Goal: Task Accomplishment & Management: Complete application form

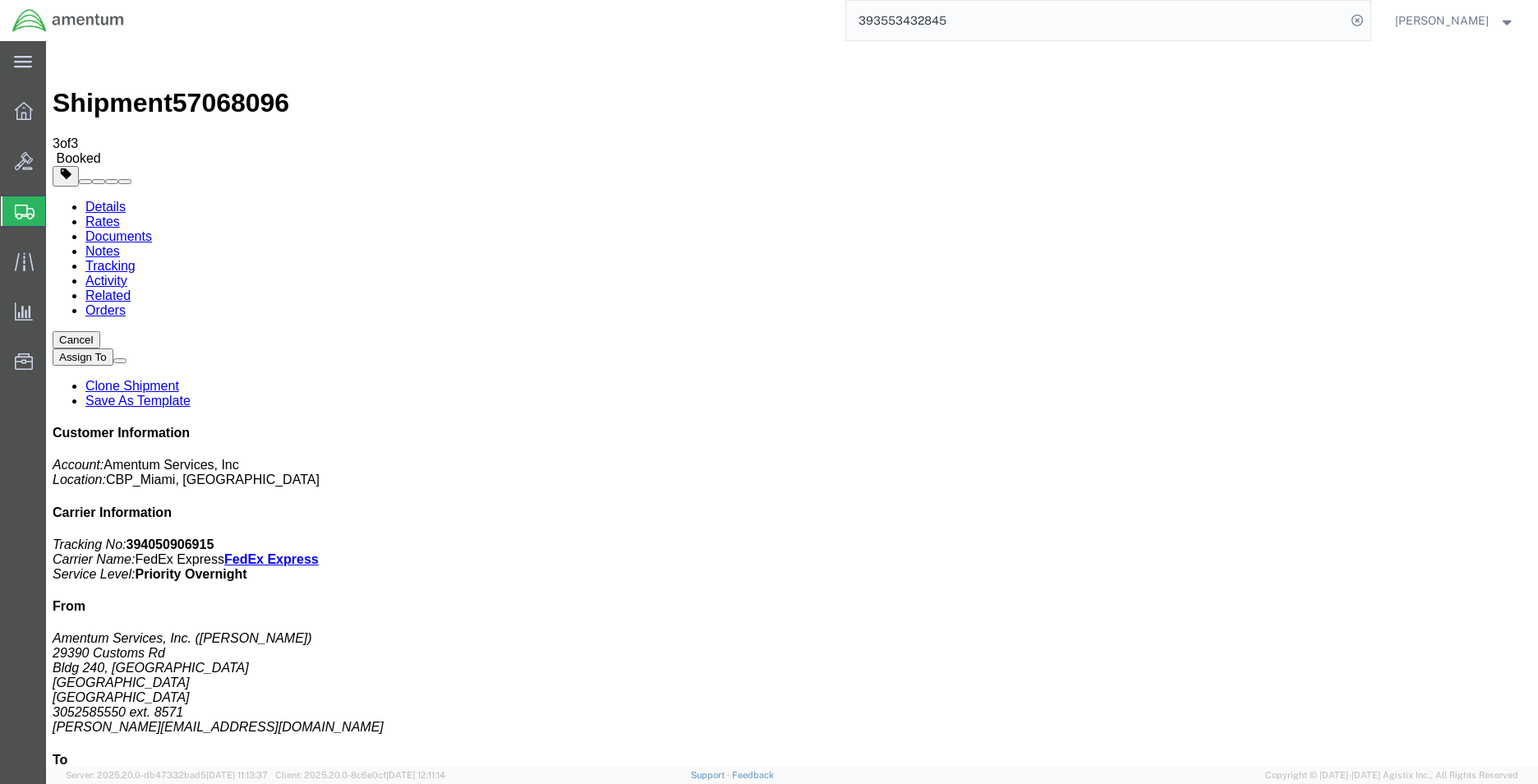
click at [0, 0] on span "Create Shipment" at bounding box center [0, 0] width 0 height 0
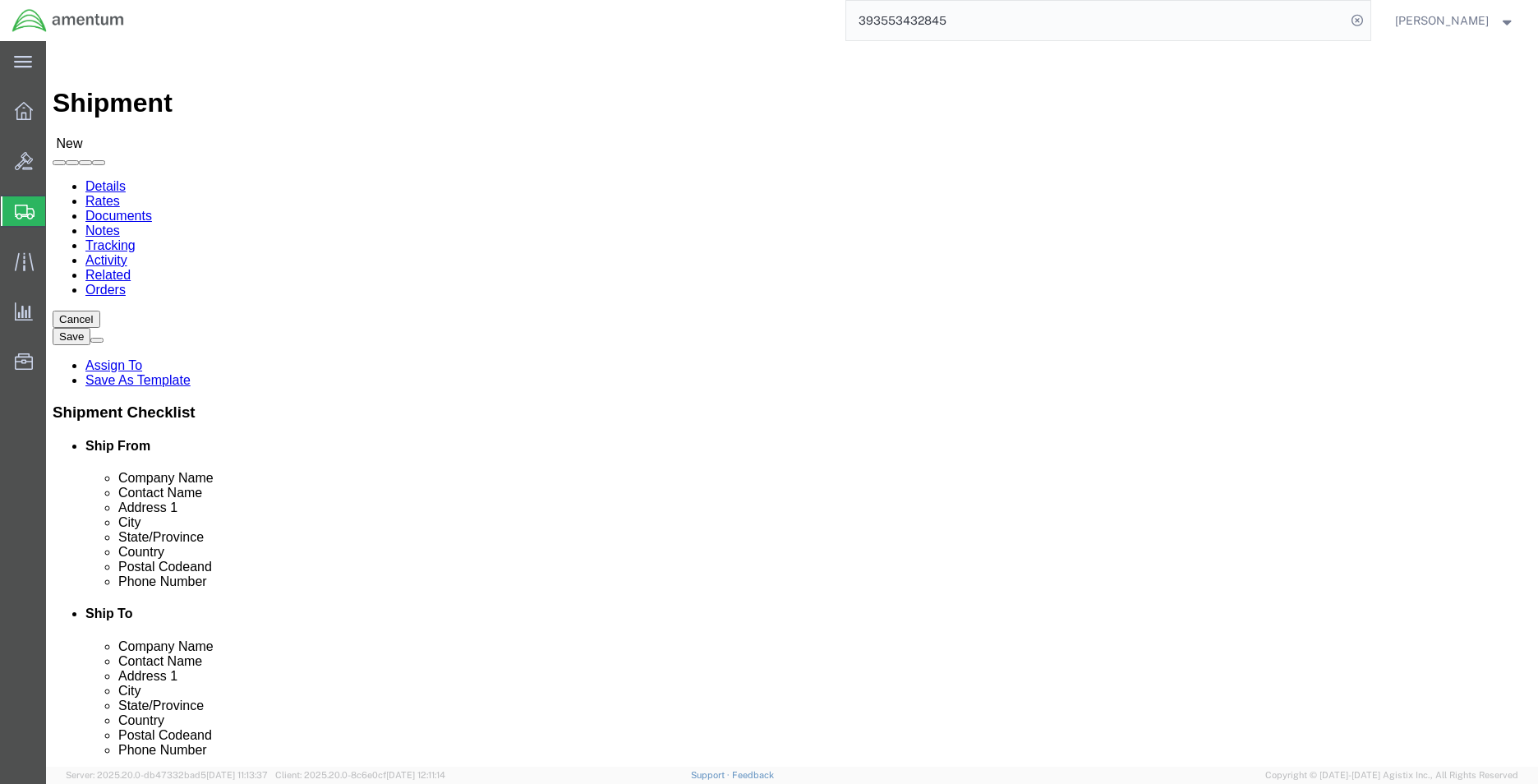
select select "MYPROFILE"
select select "FL"
type input "riv"
select select "49942"
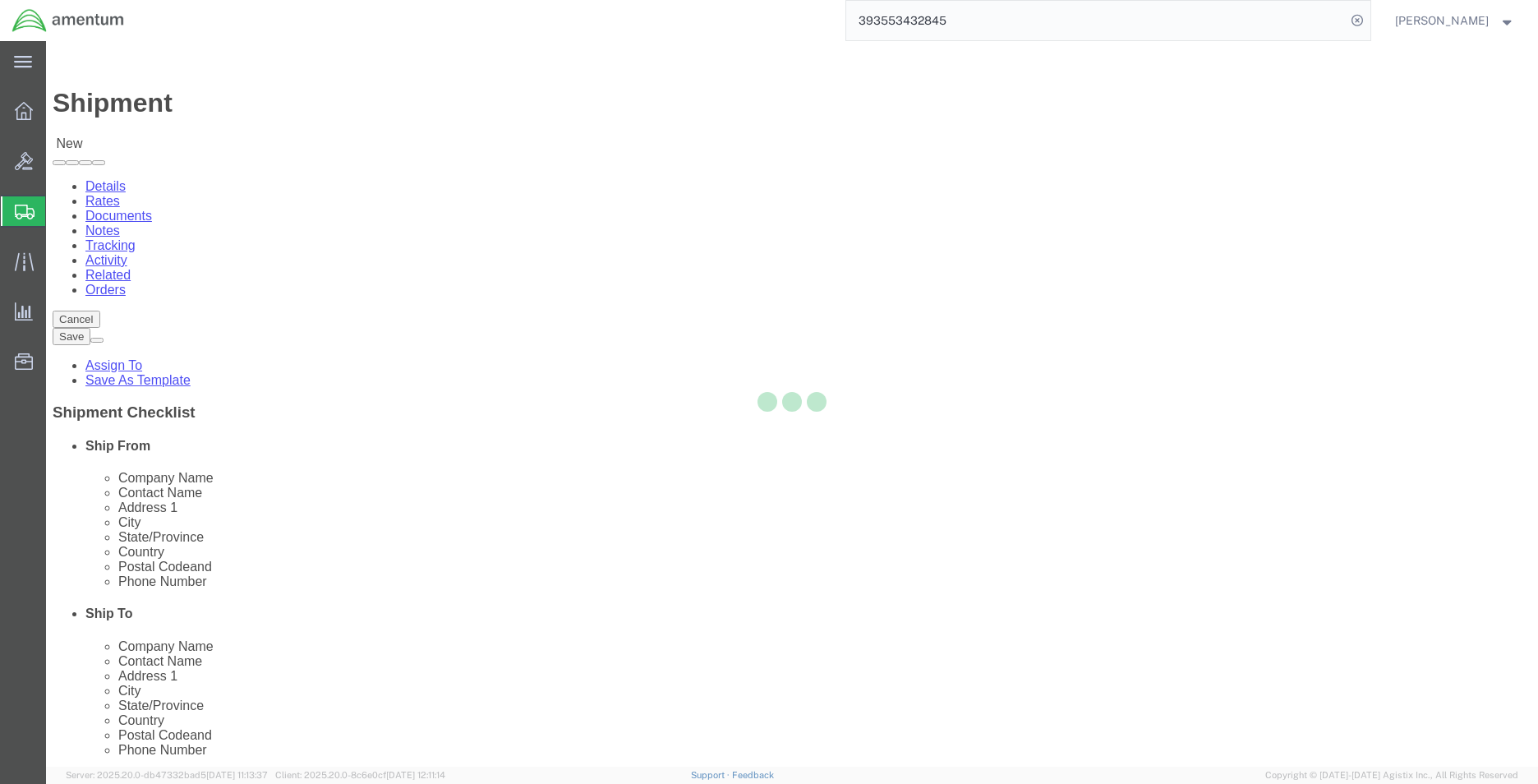
select select "CA"
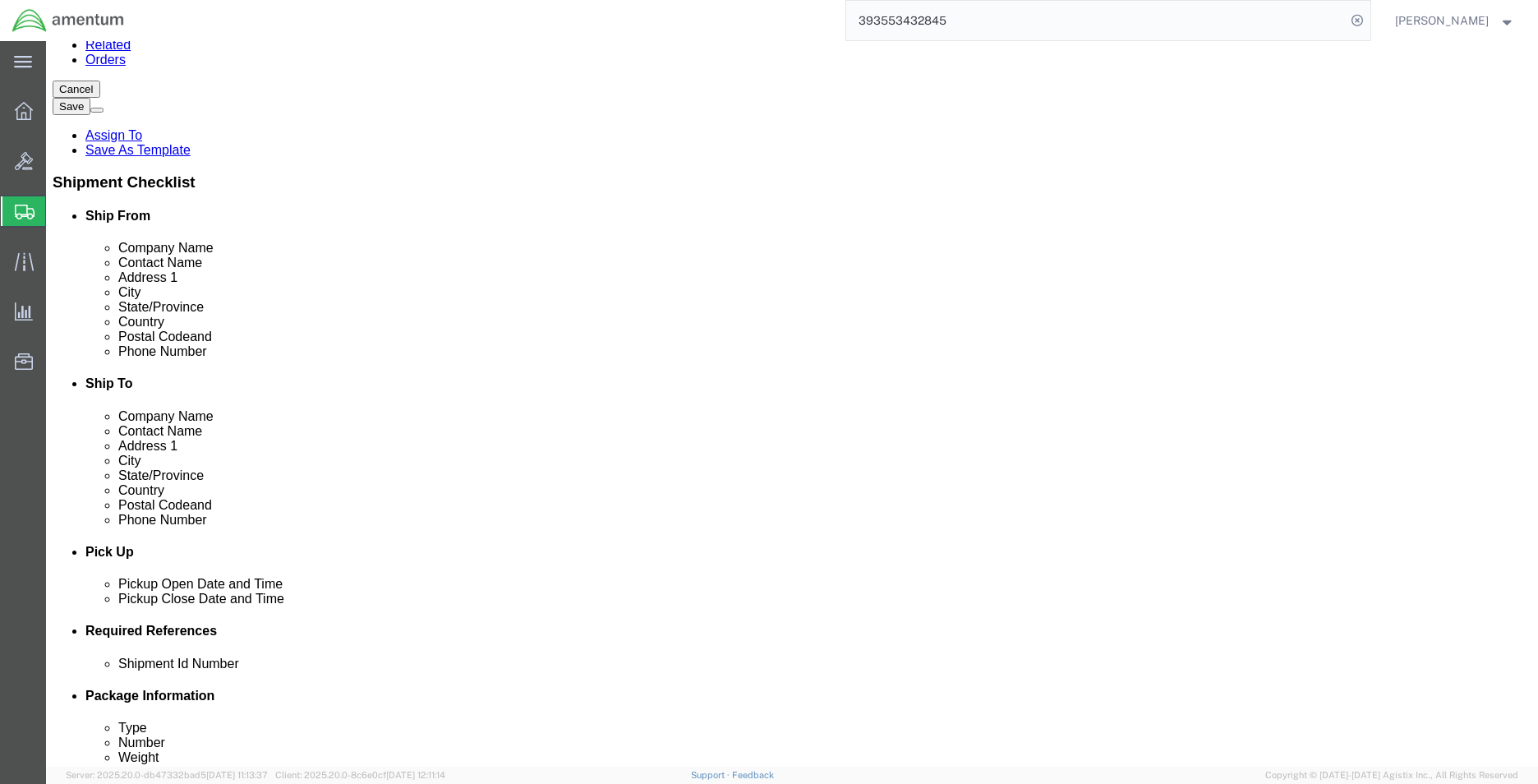
scroll to position [247, 0]
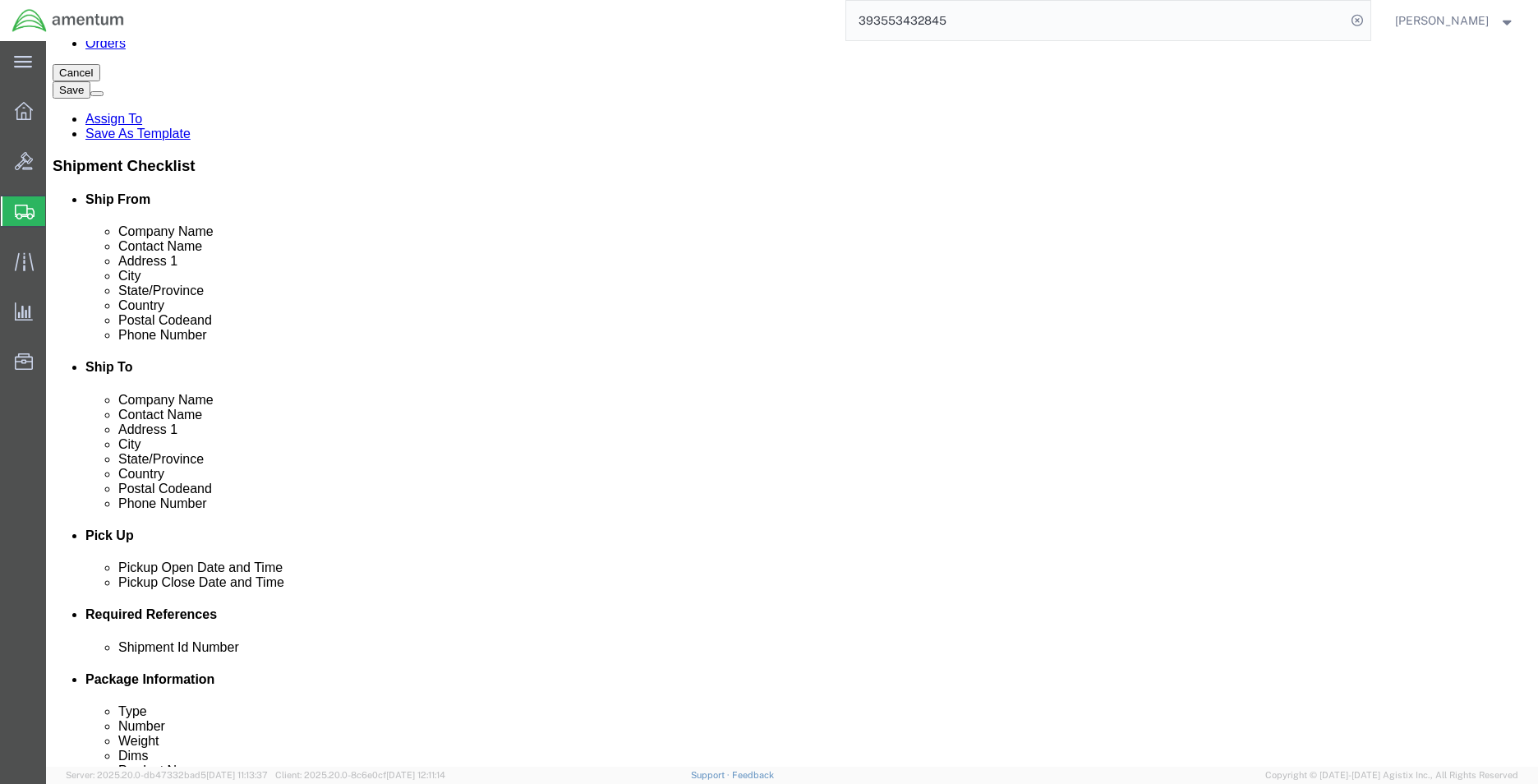
click input "text"
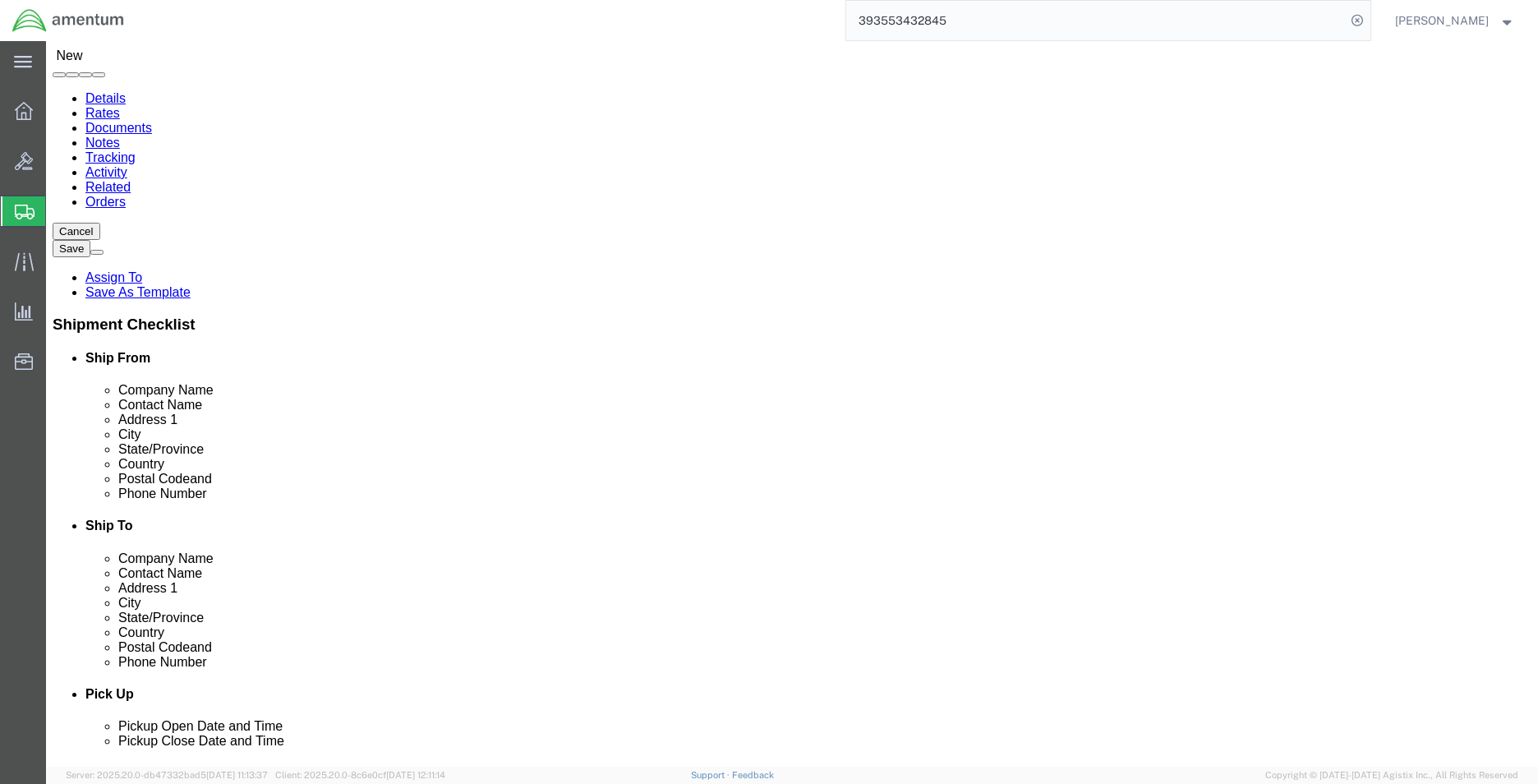
scroll to position [0, 0]
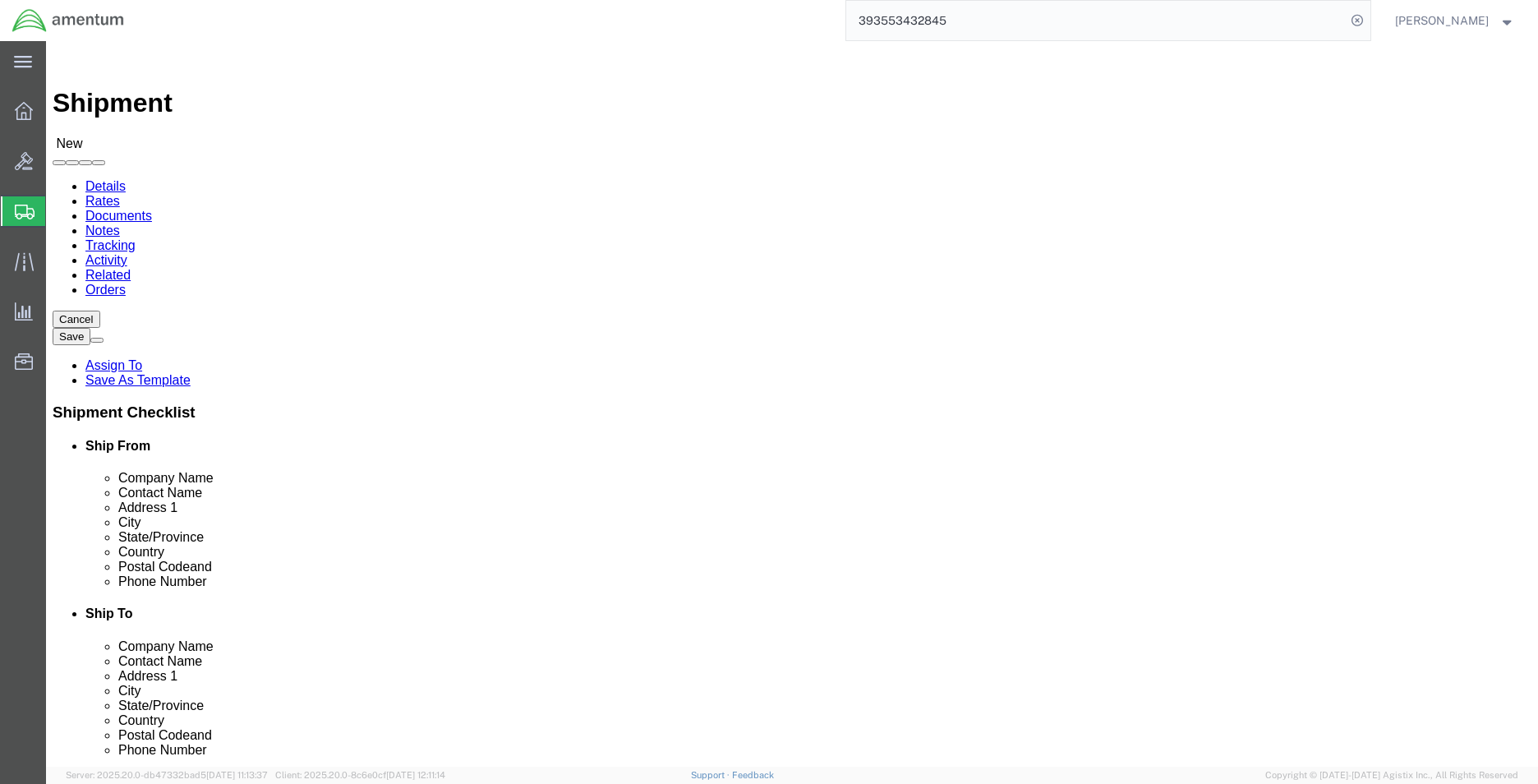
type input "305"
type input "wsd"
select select "49946"
select select "CA"
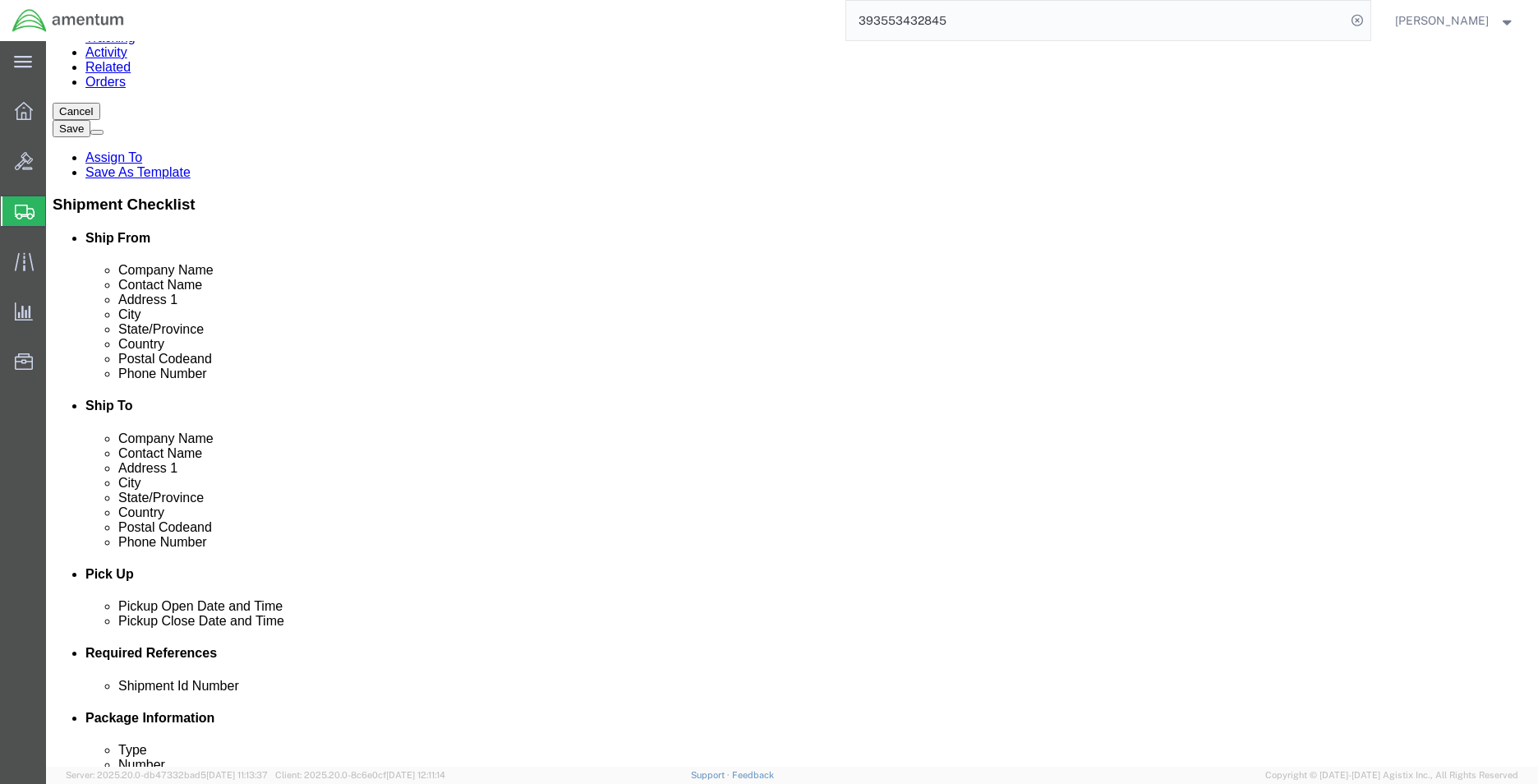
scroll to position [247, 0]
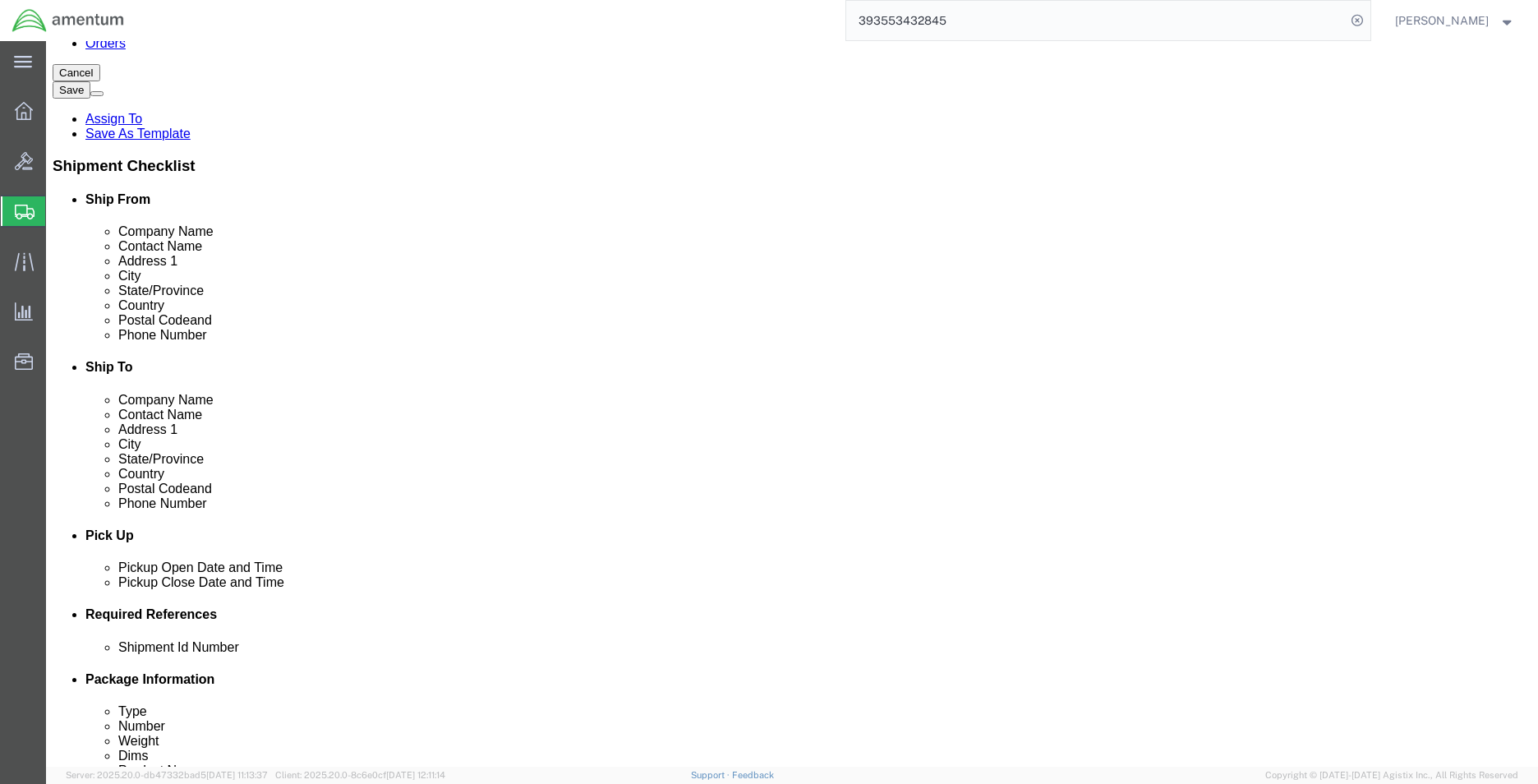
click input "305"
type input "3052585550"
click input "text"
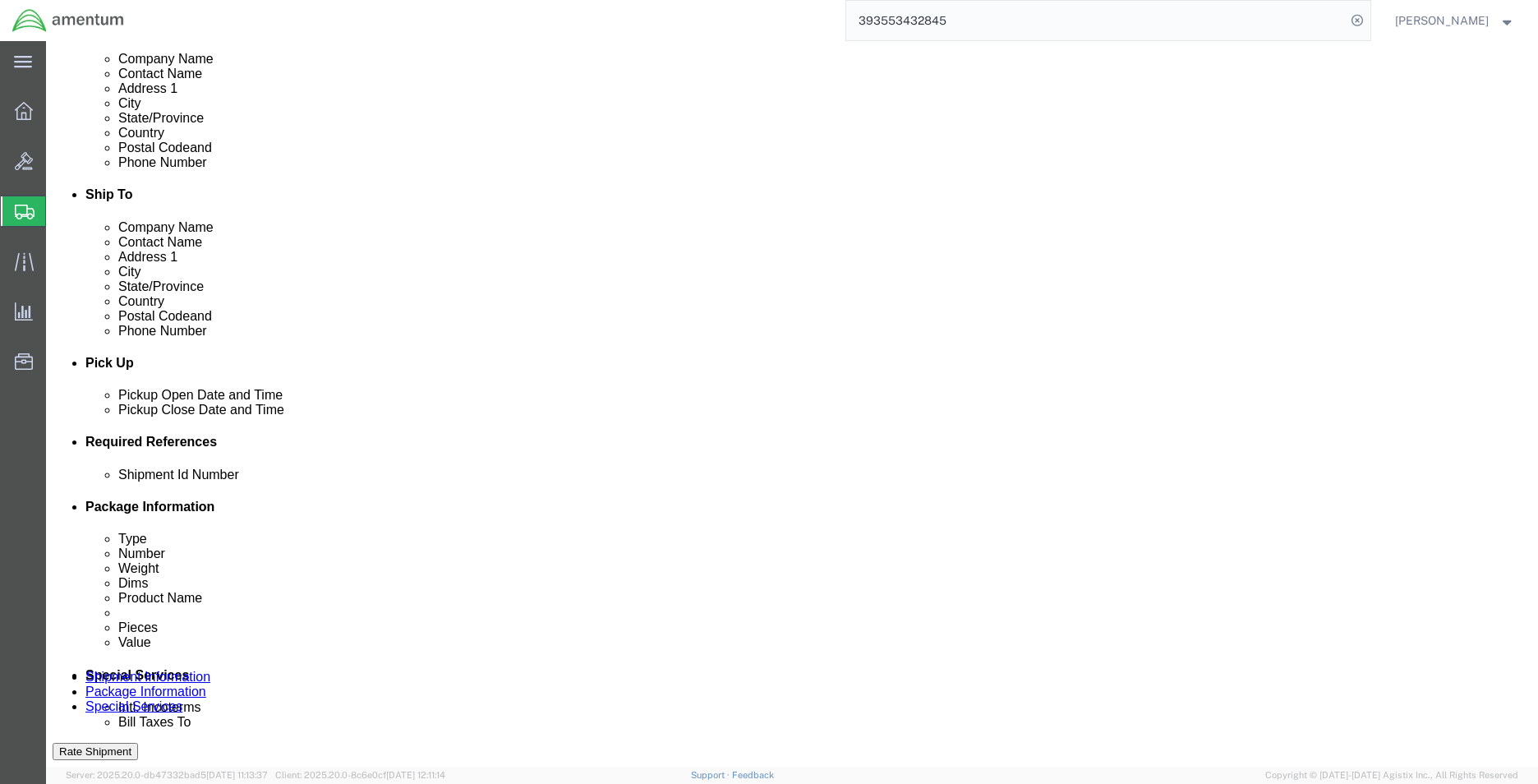
scroll to position [658, 0]
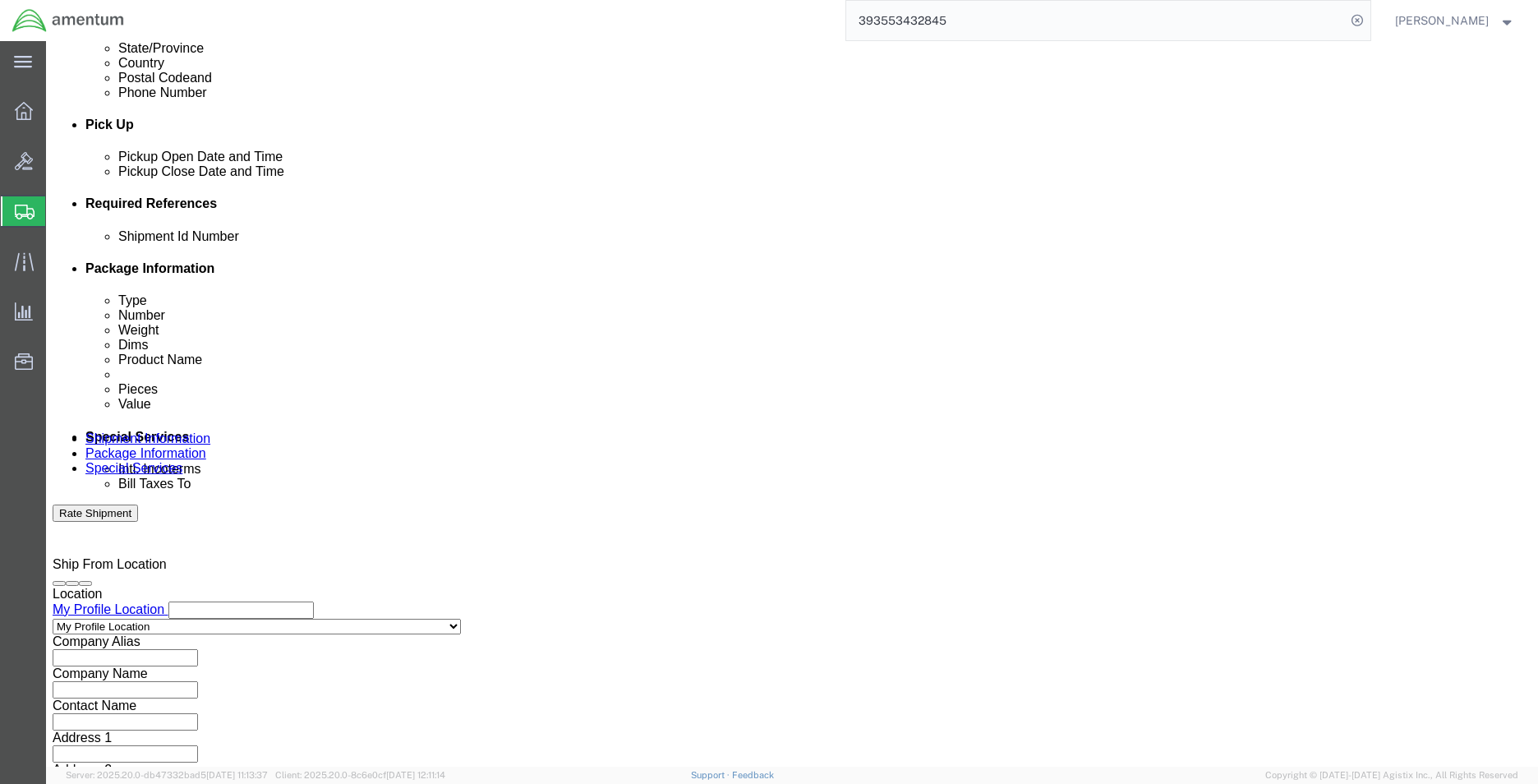
type input "8571"
click div "Add reference"
click button "Add reference"
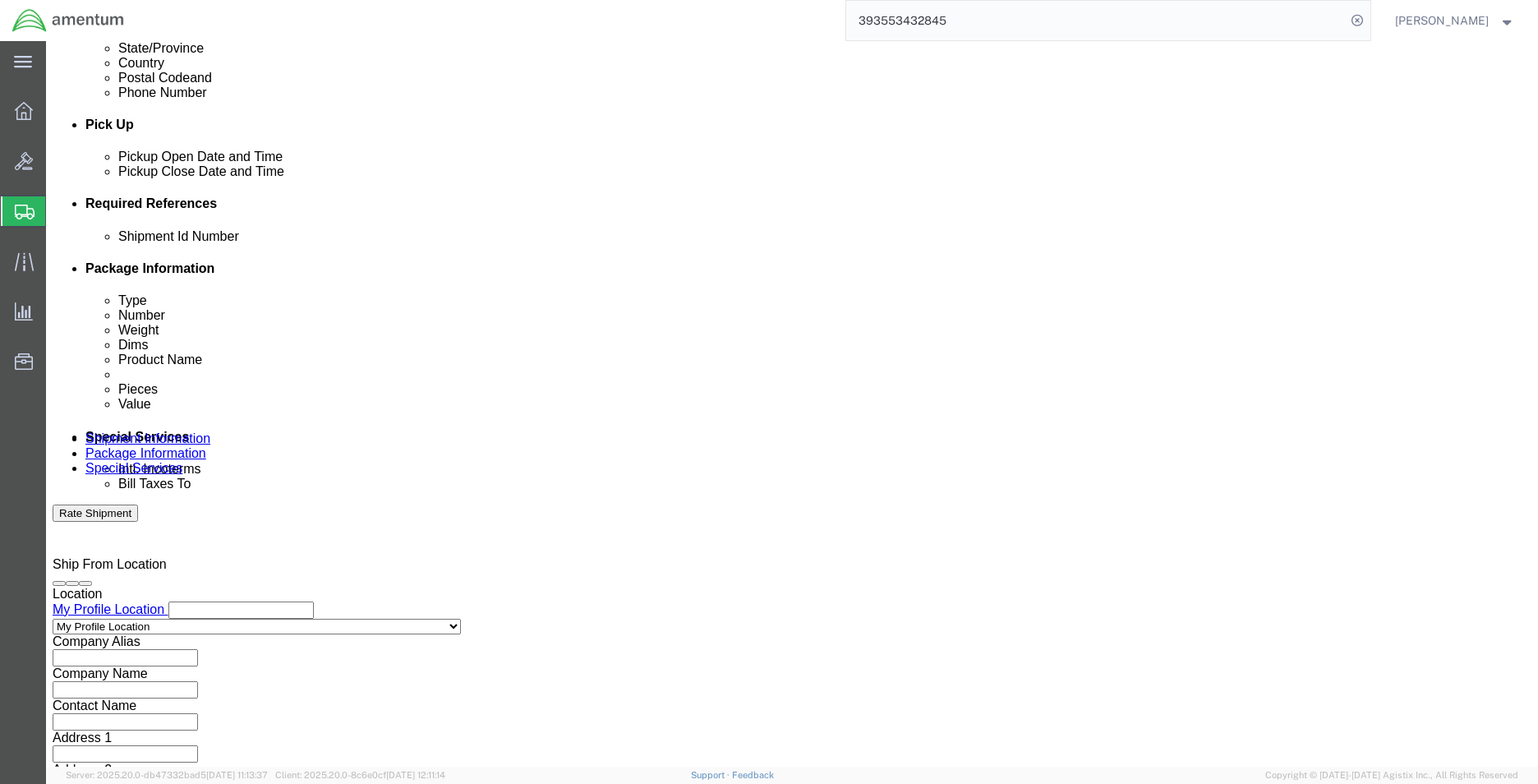
click div "Shipment Id Number Select Account Type Activity ID Airline Appointment Number A…"
click select "Select Account Type Activity ID Airline Appointment Number ASN Batch Request # …"
select select "DEPT"
click select "Select Account Type Activity ID Airline Appointment Number ASN Batch Request # …"
click input "text"
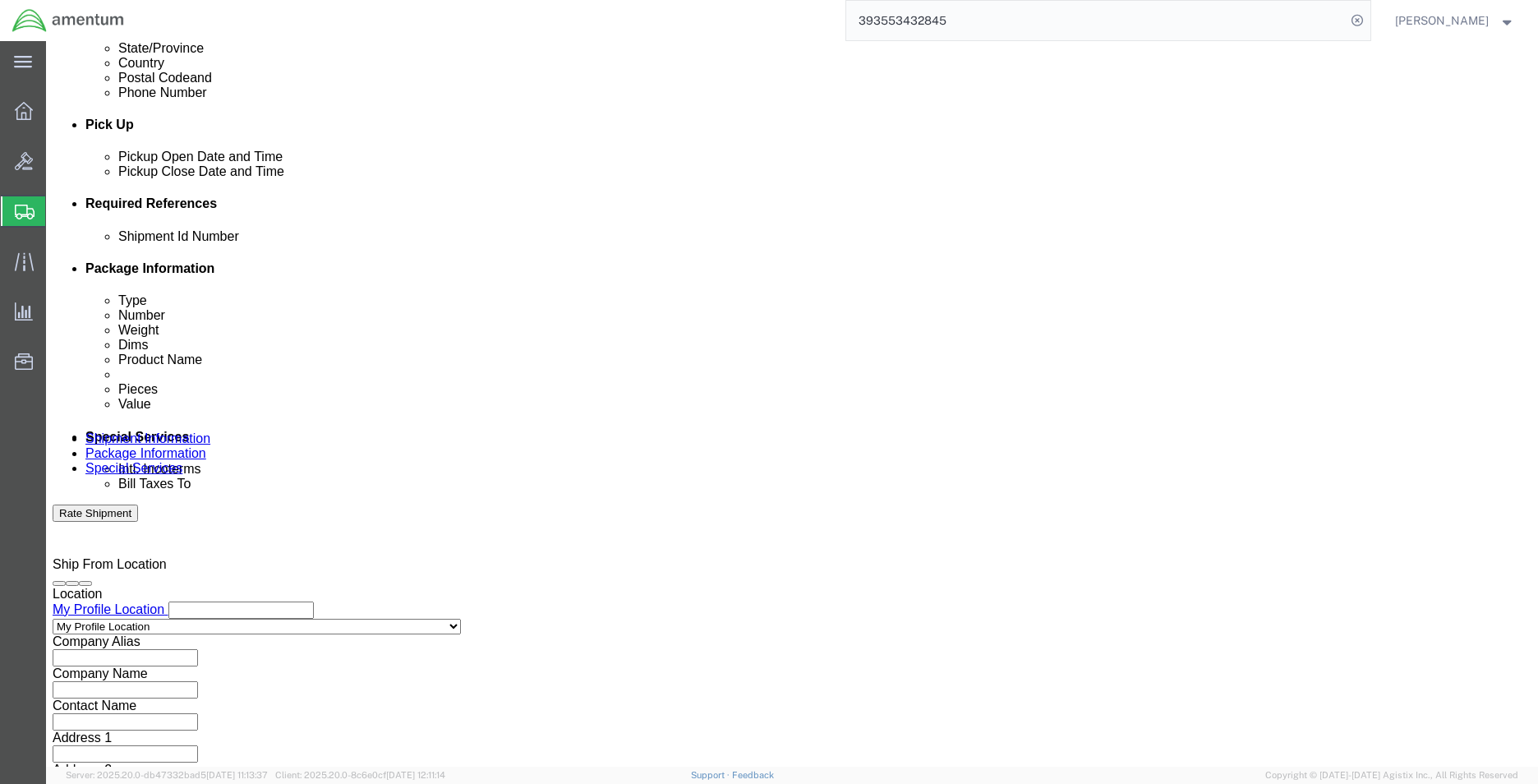
type input "CBP"
click select "Select Account Type Activity ID Airline Appointment Number ASN Batch Request # …"
select select "PROJNUM"
click select "Select Account Type Activity ID Airline Appointment Number ASN Batch Request # …"
click input "text"
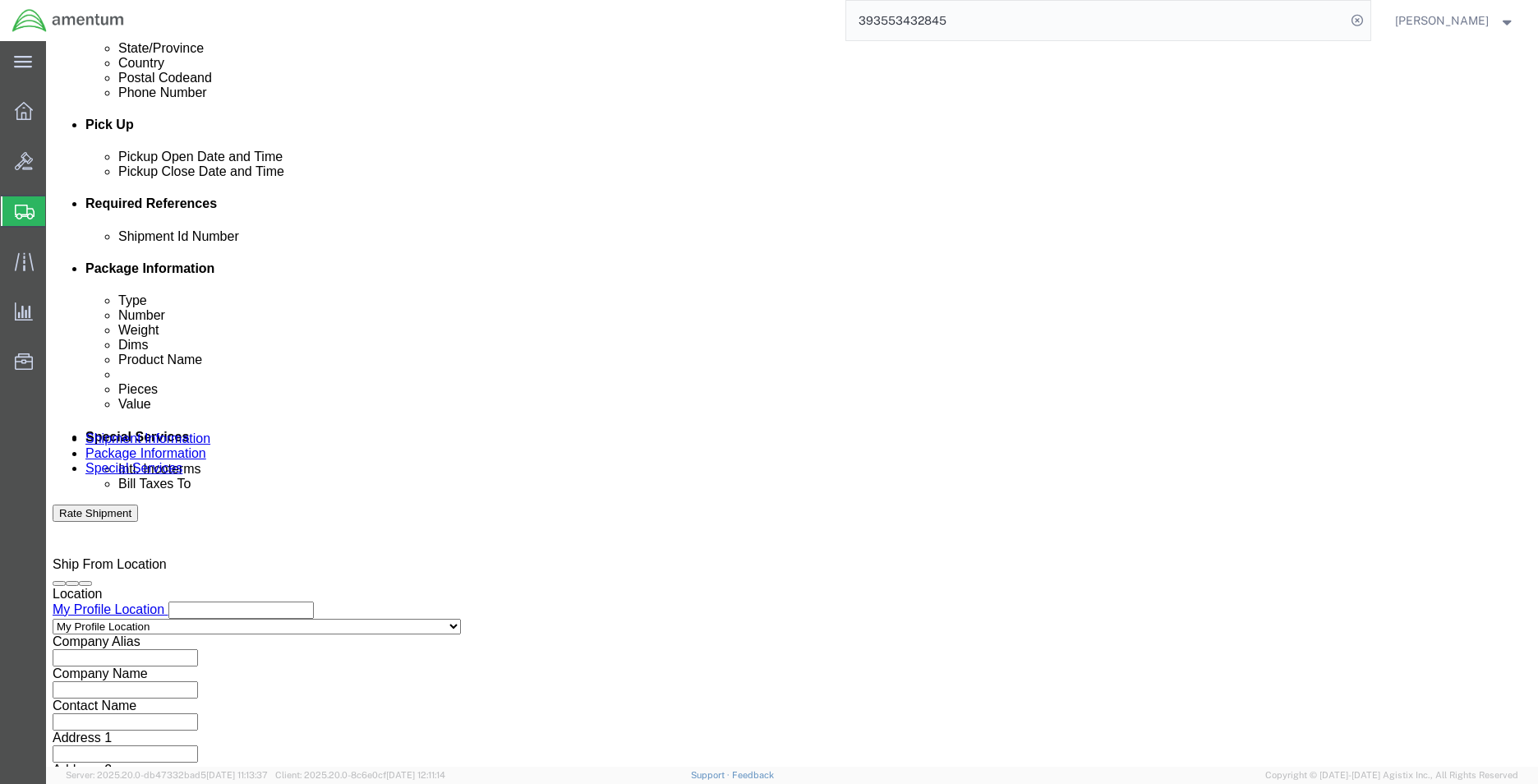
scroll to position [0, 30]
type input "6118.04.03.2219.000.EMI.0000"
click select "Select Account Type Activity ID Airline Appointment Number ASN Batch Request # …"
select select "CUSTREF"
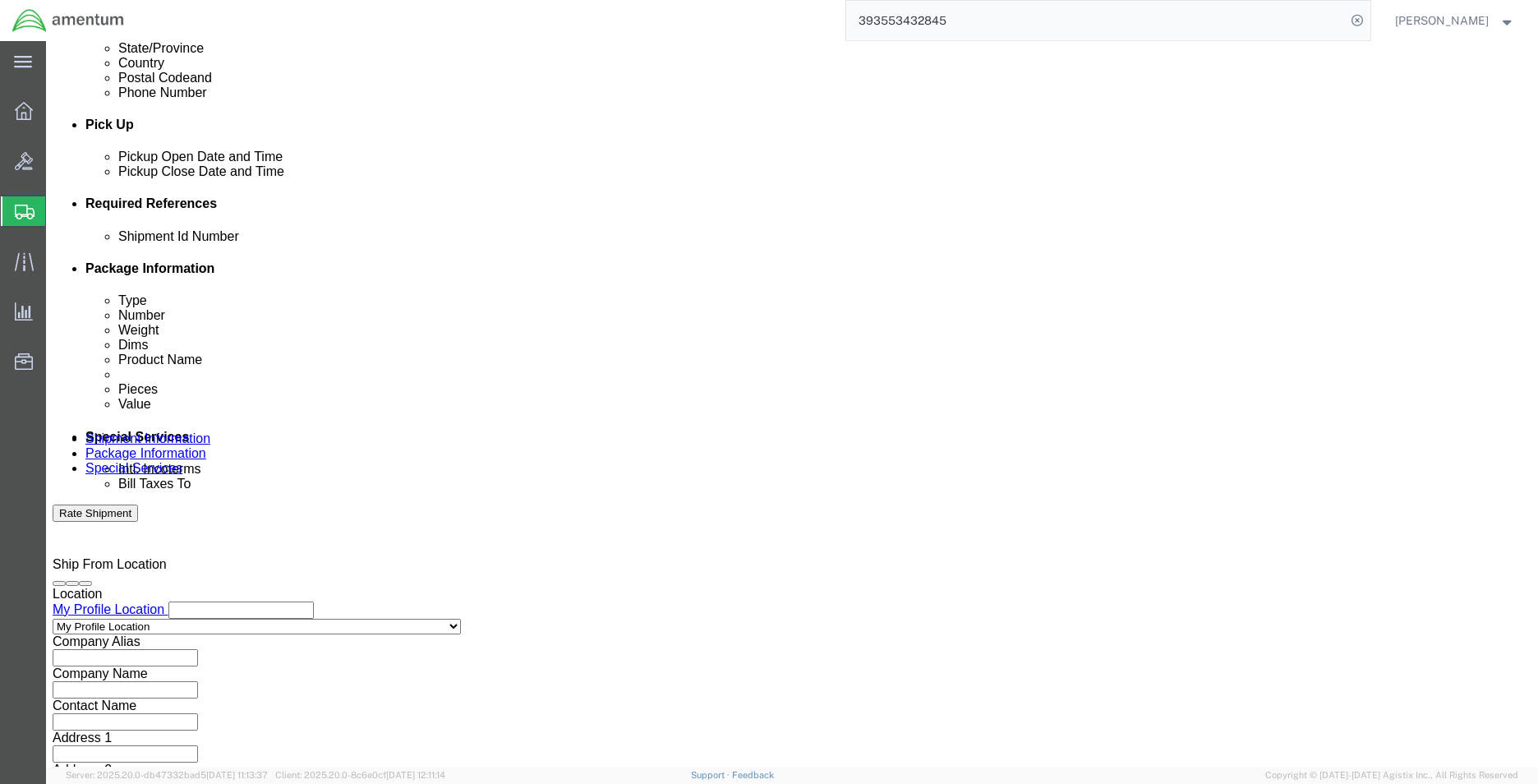
click select "Select Account Type Activity ID Airline Appointment Number ASN Batch Request # …"
click input "text"
type input "519-010809"
click icon
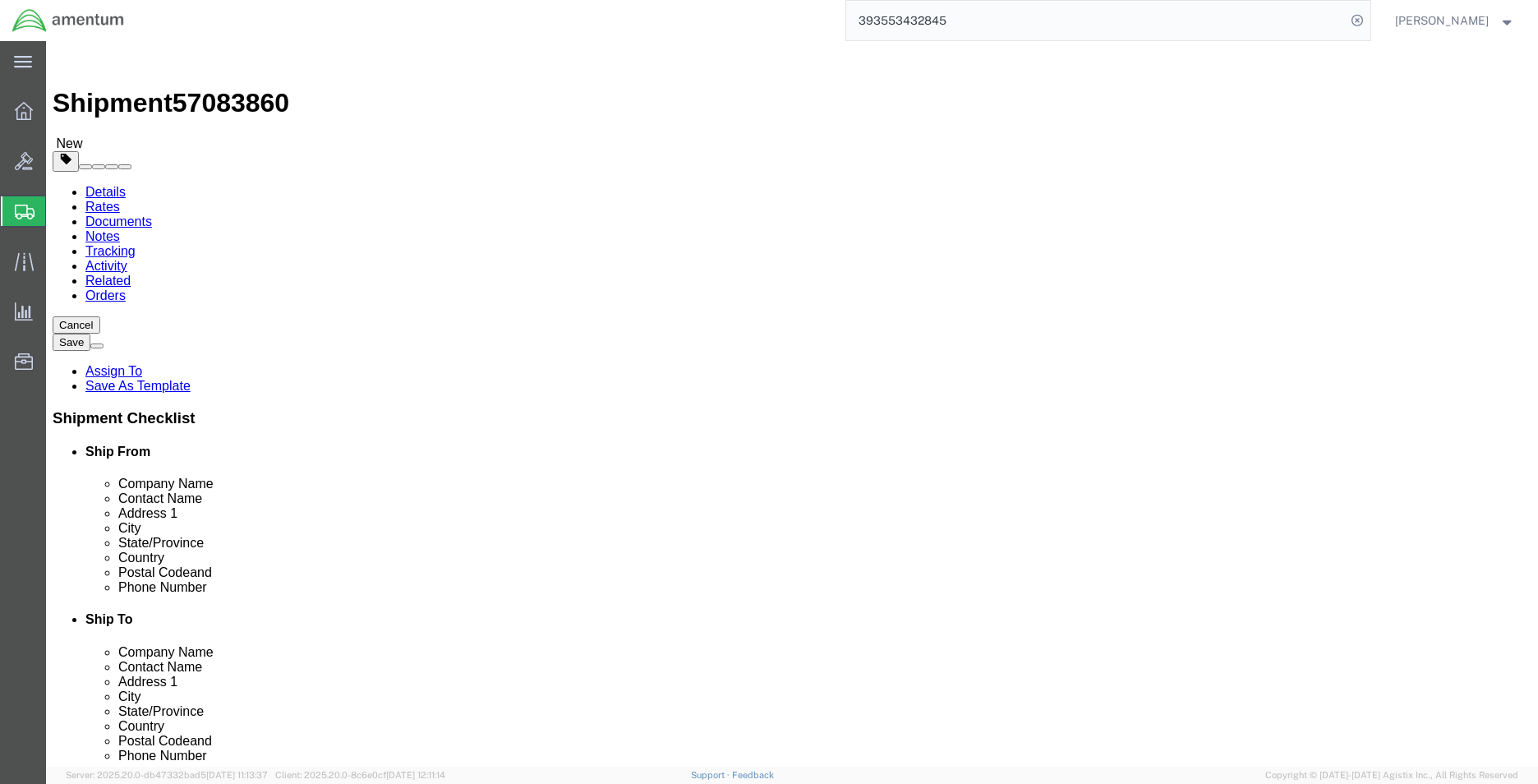
click input "text"
click select "Select BCK Boxes Bale(s) Basket(s) Bolt(s) Bottle(s) Buckets Bulk Bundle(s) Can…"
select select "ENV"
click select "Select BCK Boxes Bale(s) Basket(s) Bolt(s) Bottle(s) Buckets Bulk Bundle(s) Can…"
type input "9.50"
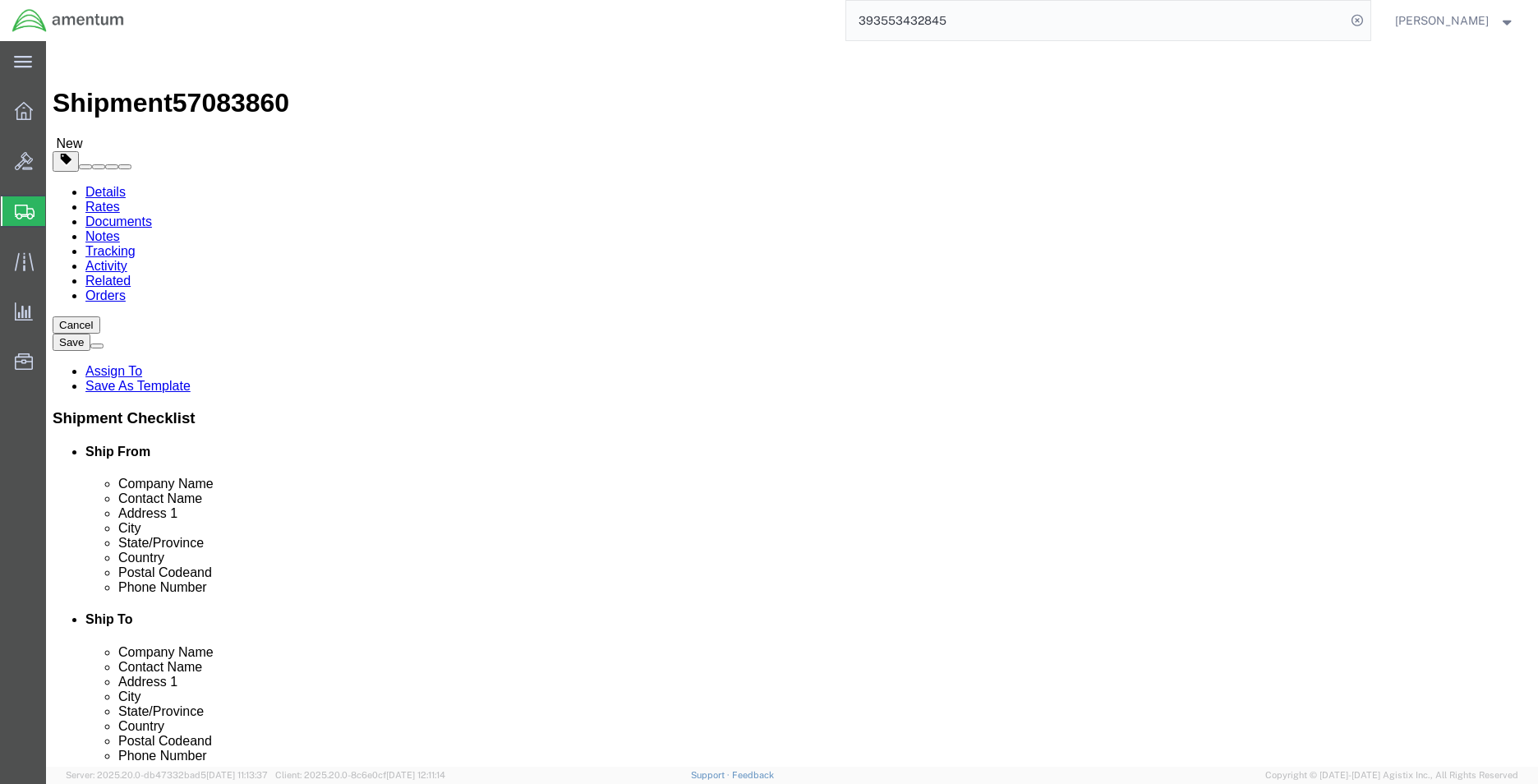
type input "12.50"
type input "0.25"
type input "1"
click span
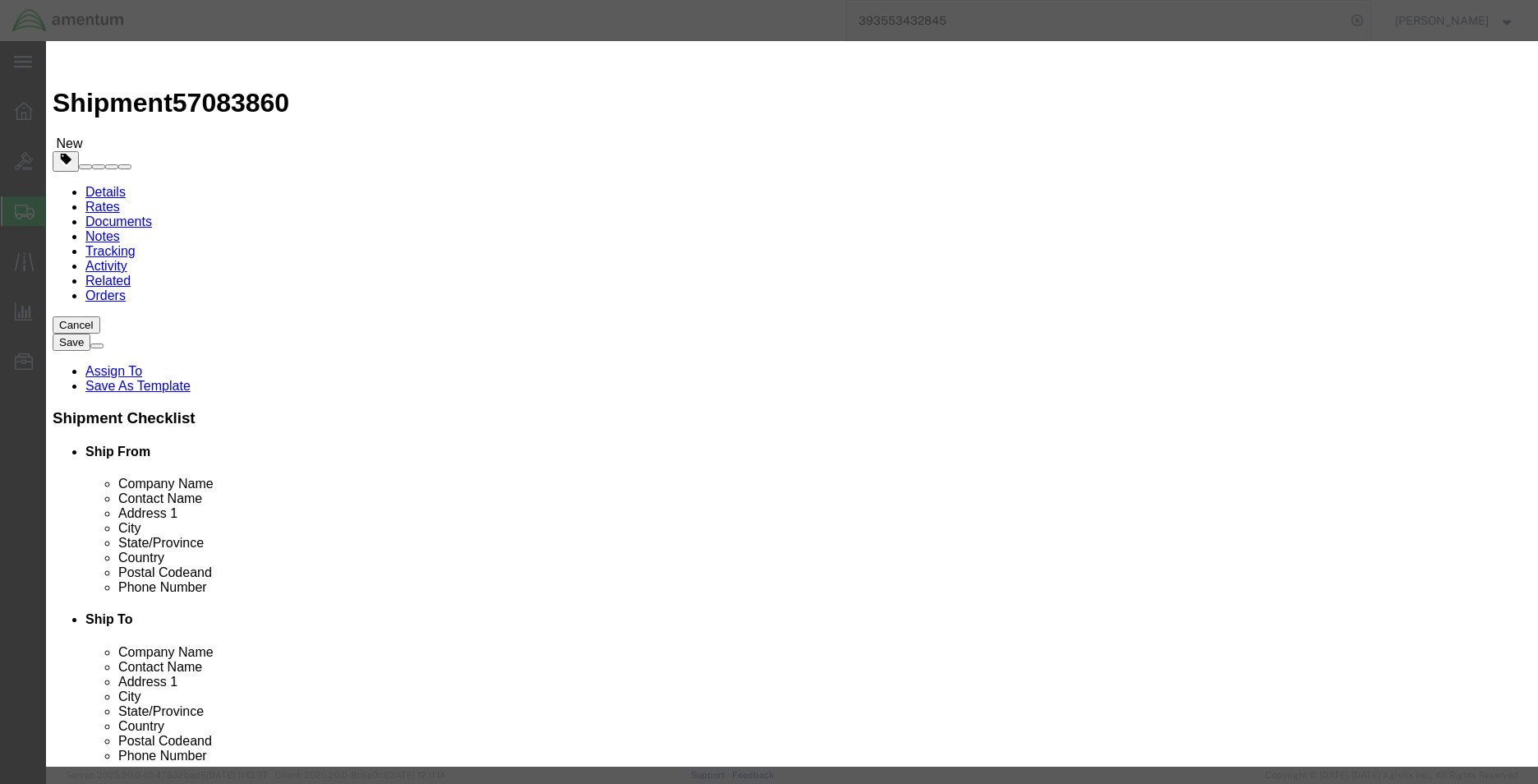
click input "text"
type input "ORING"
type input "2"
type input "1"
click button "Save & Close"
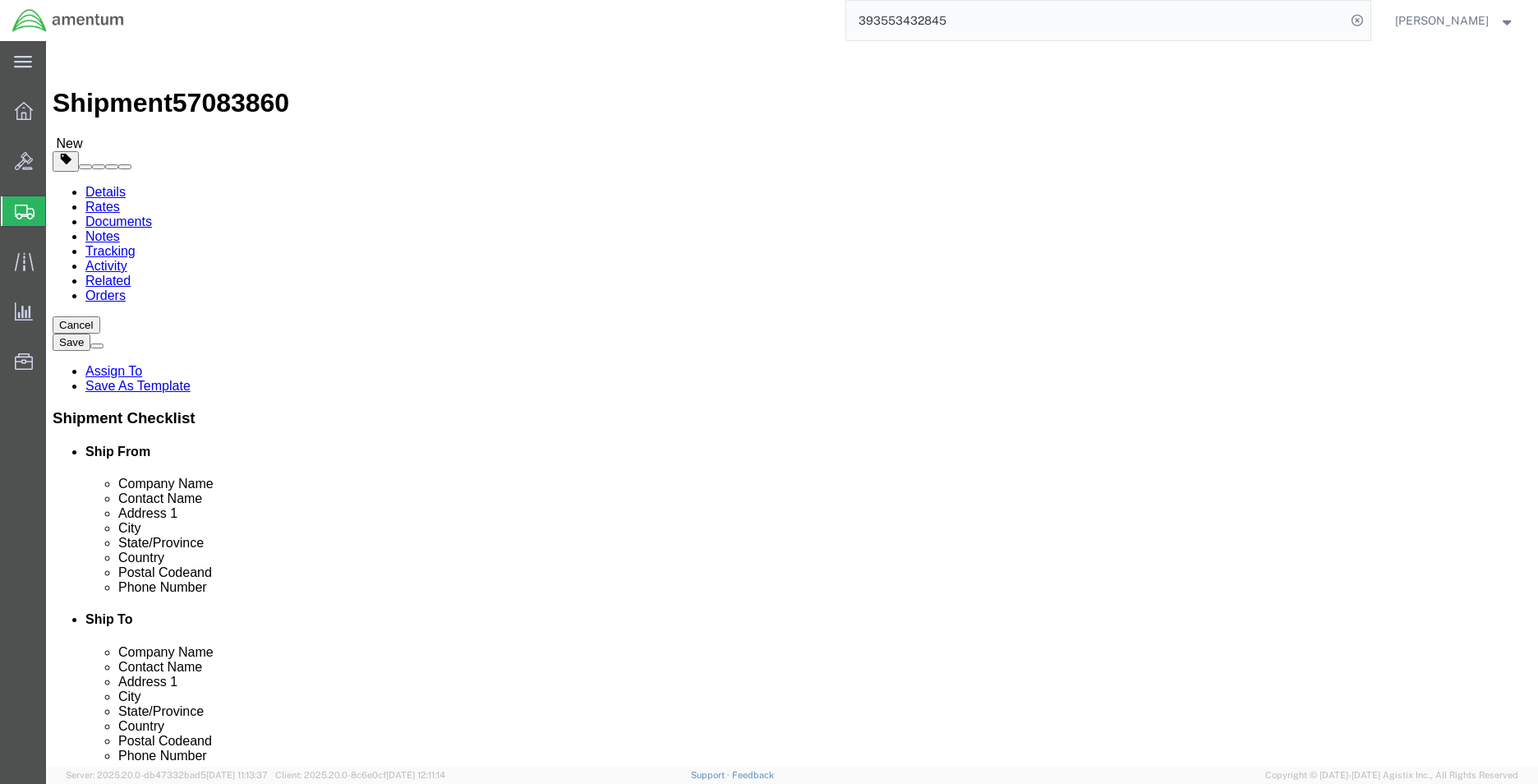
click span "57083860"
drag, startPoint x: 229, startPoint y: 60, endPoint x: 182, endPoint y: 19, distance: 62.4
copy span "57083860"
click icon
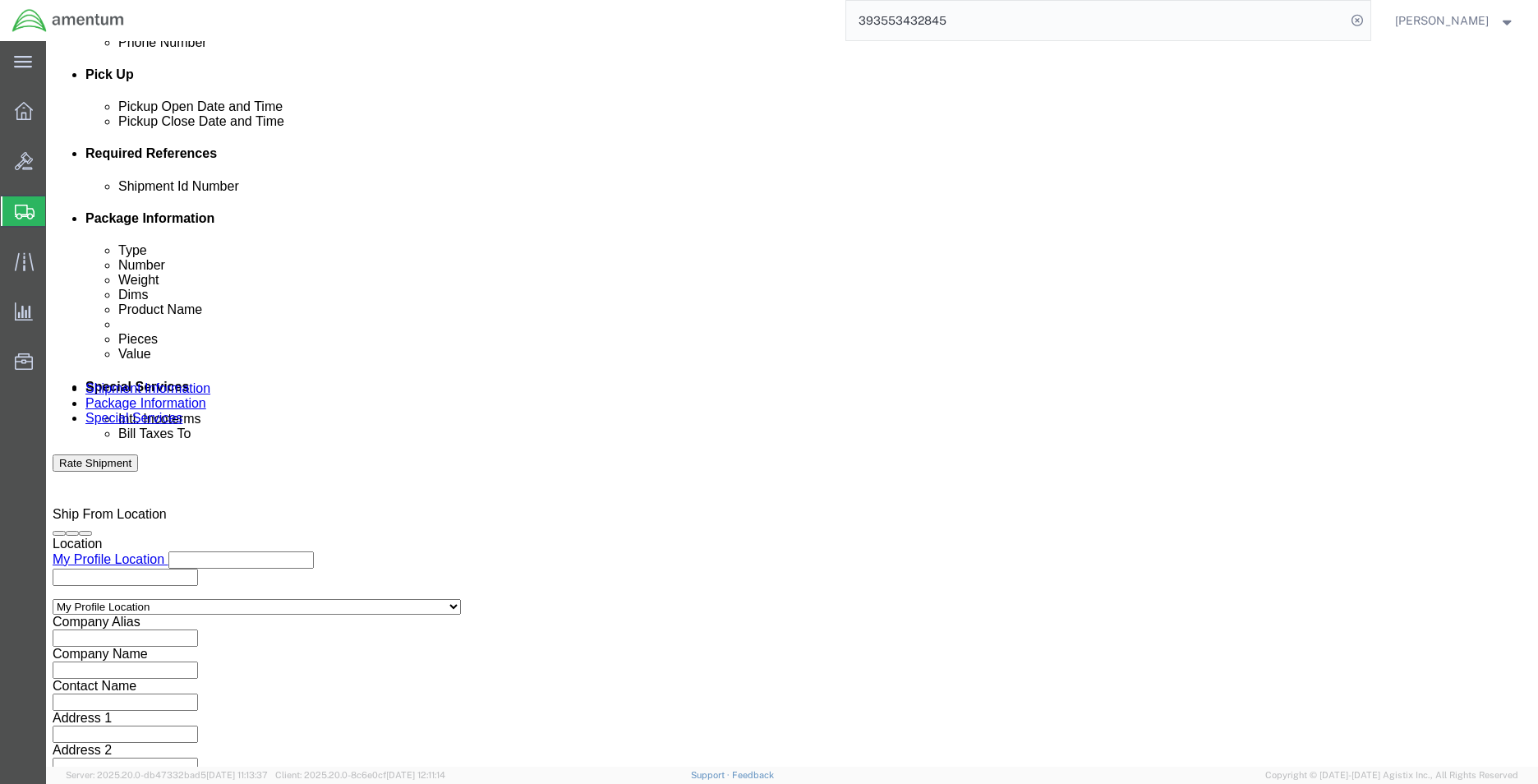
scroll to position [716, 0]
click input "text"
type input "57083860"
click button "Rate Shipment"
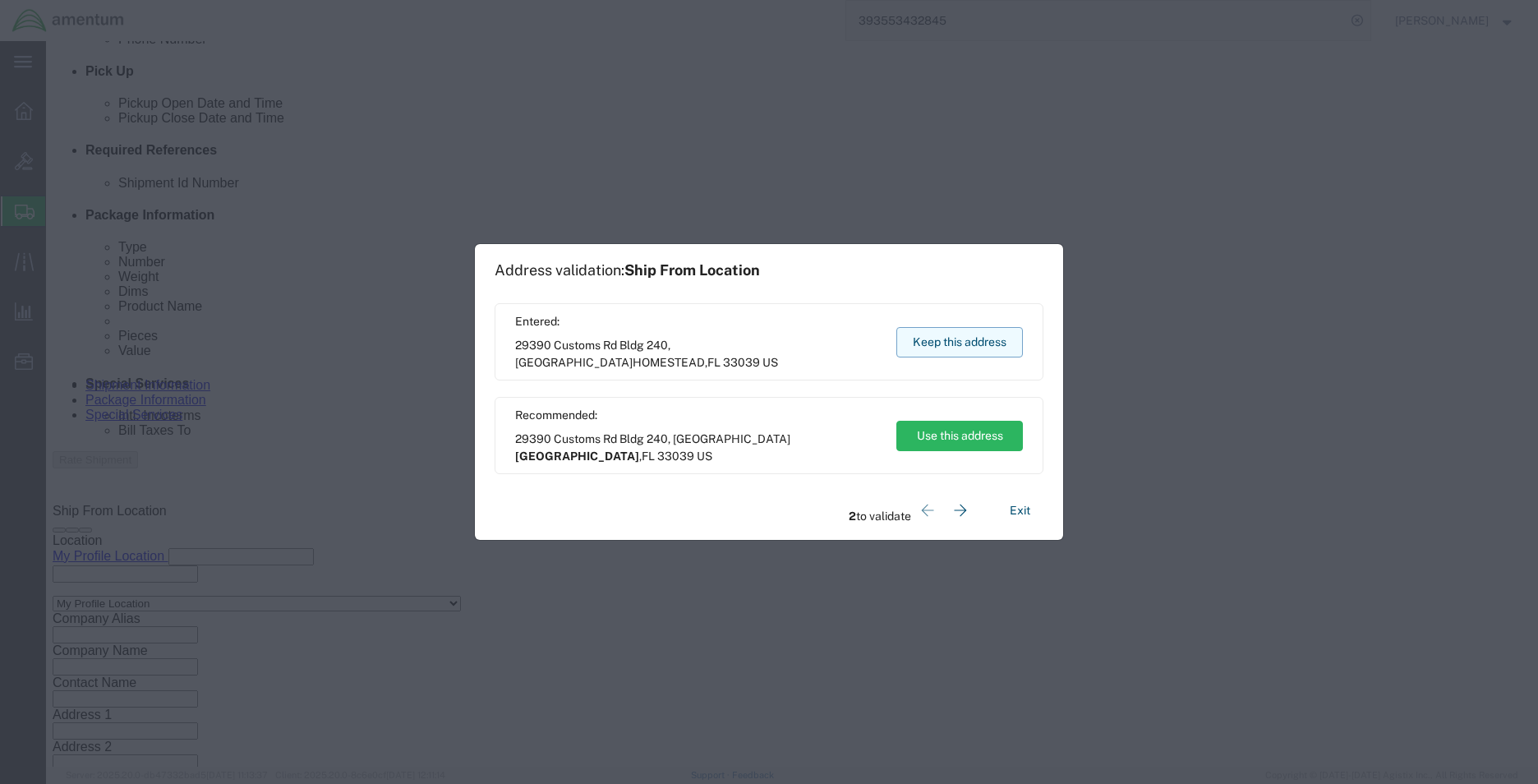
click at [946, 340] on button "Keep this address" at bounding box center [960, 342] width 126 height 31
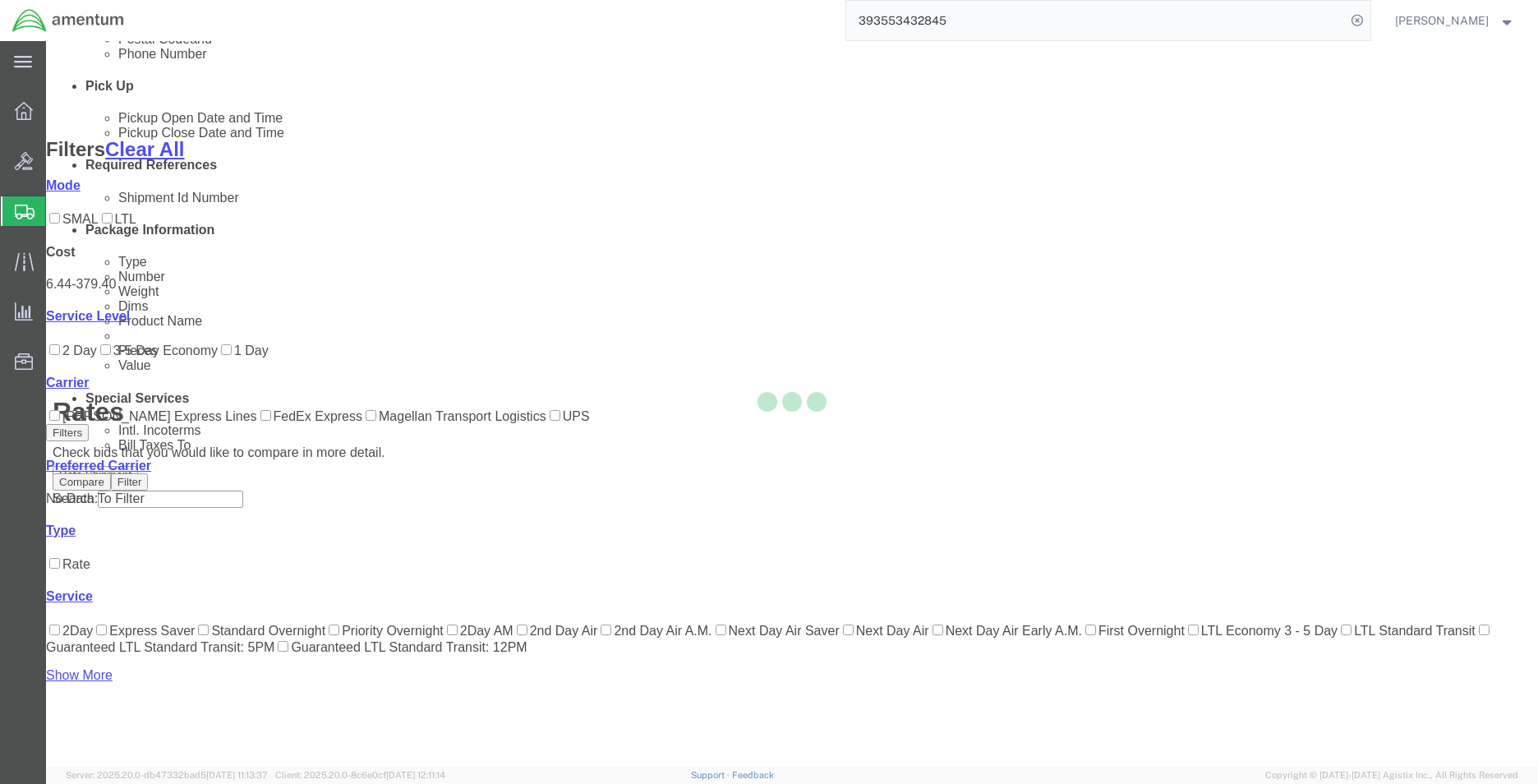
scroll to position [67, 0]
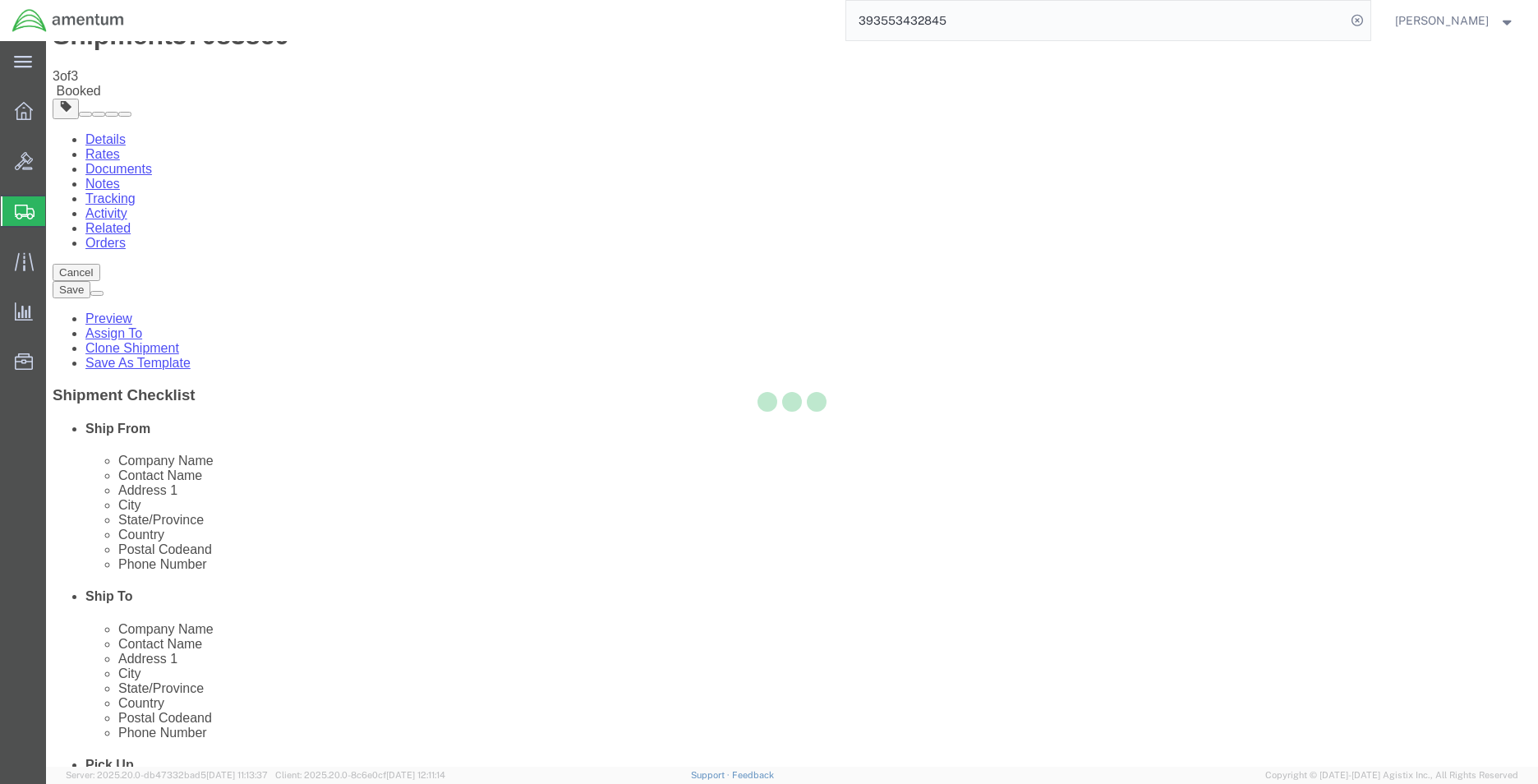
scroll to position [0, 0]
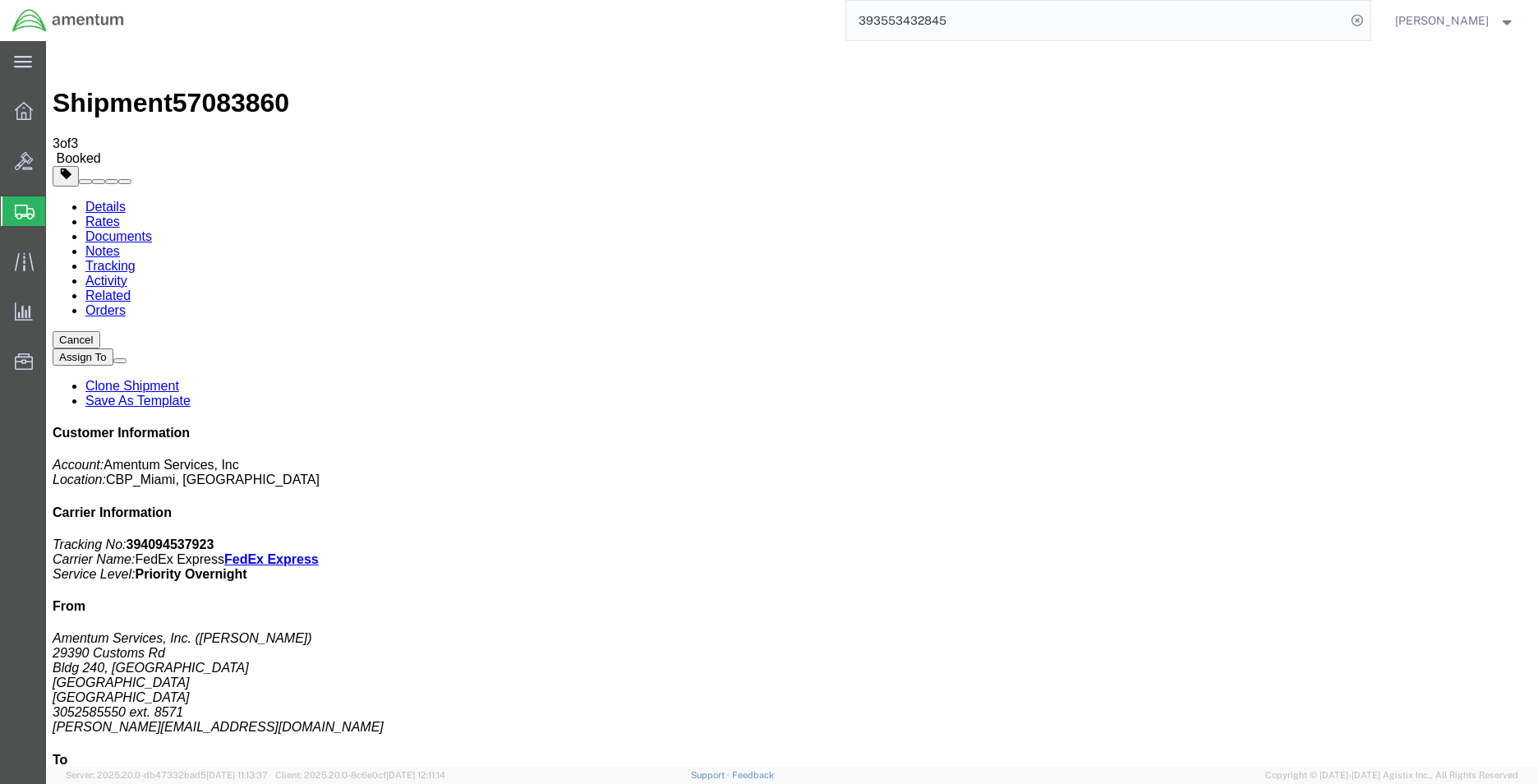
click at [179, 378] on link "Clone Shipment" at bounding box center [132, 385] width 93 height 14
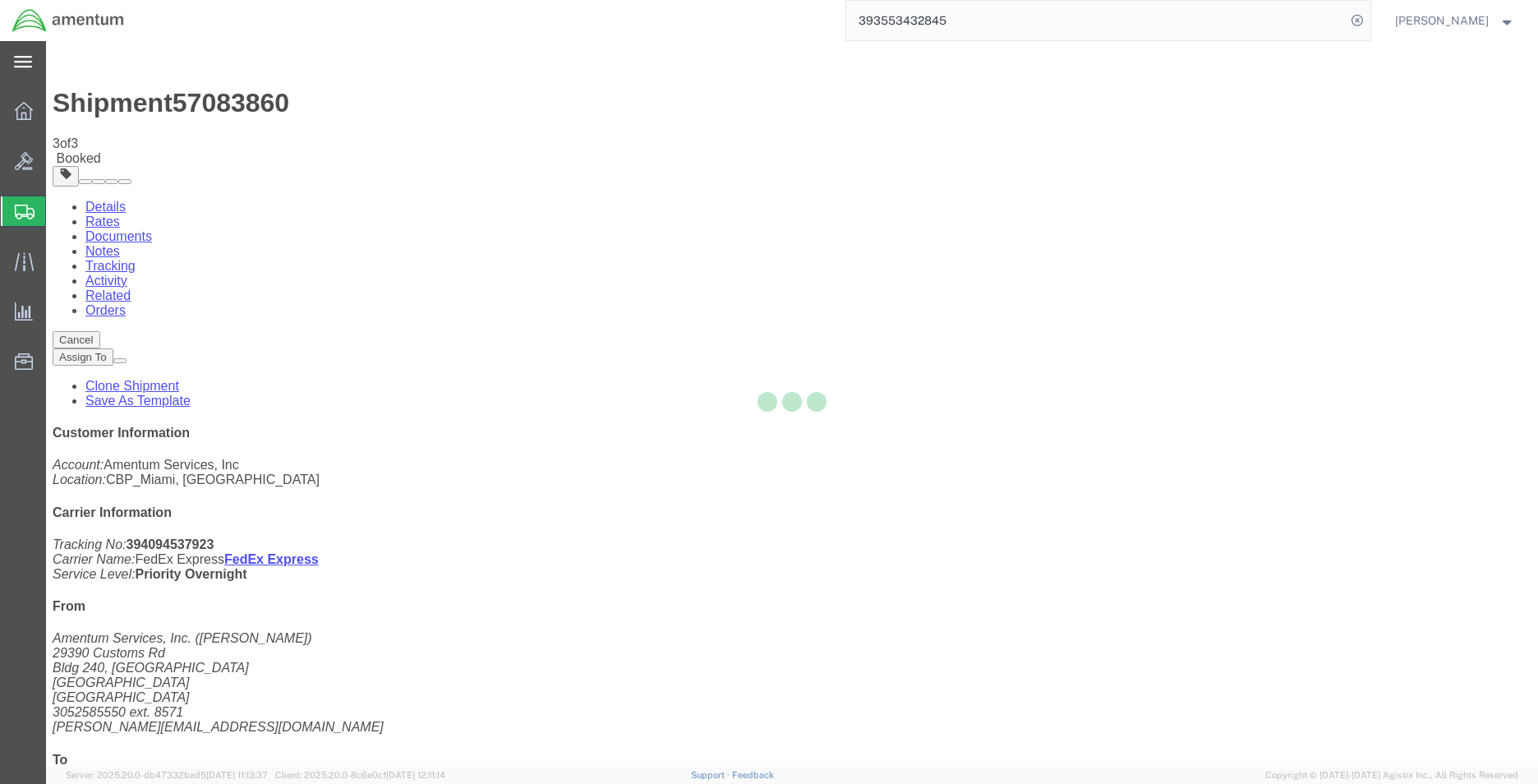
select select "49931"
select select "49946"
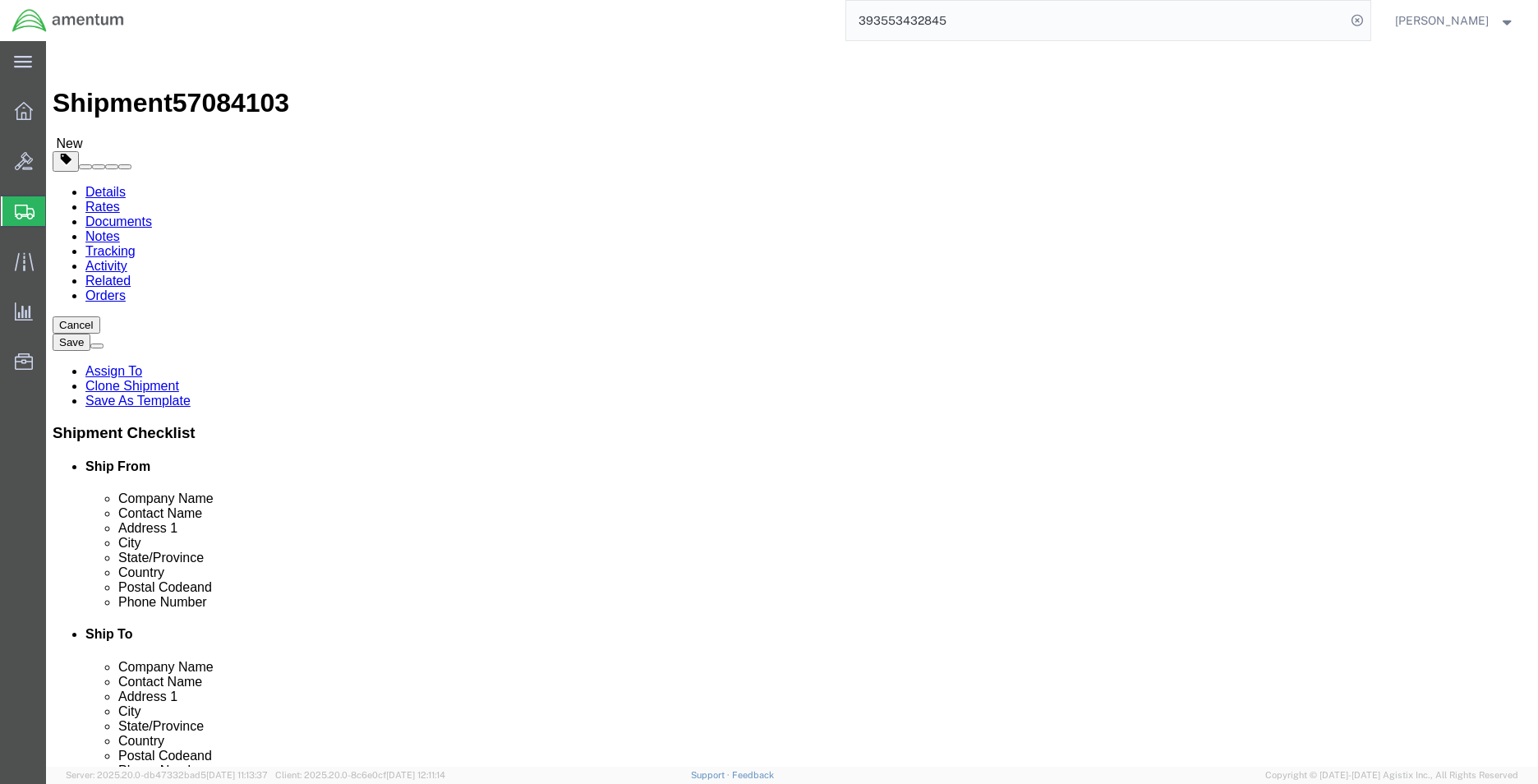
type input "riv"
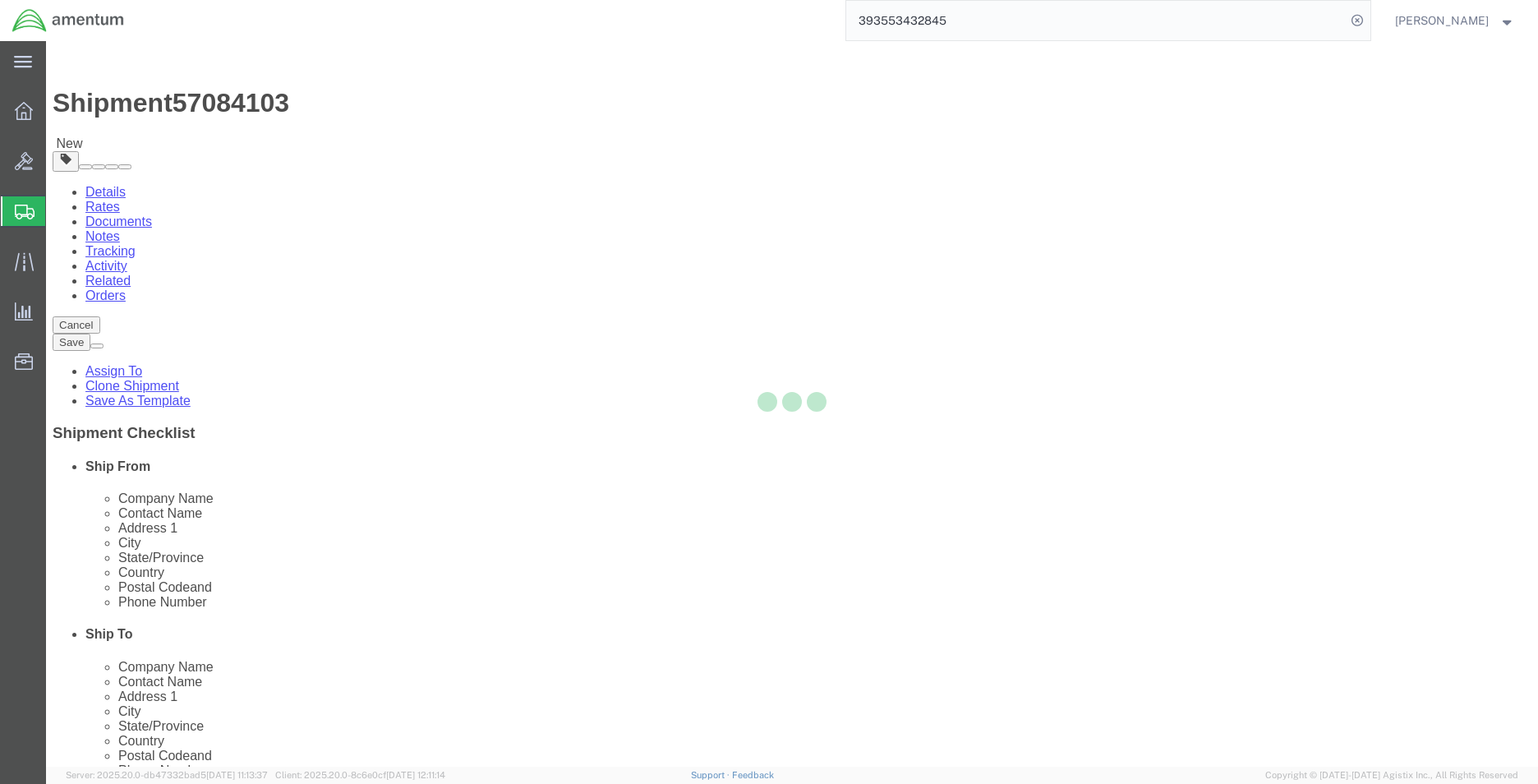
type input "92518"
type input "[PHONE_NUMBER]"
type input "7002"
type input "[EMAIL_ADDRESS][PERSON_NAME][DOMAIN_NAME]"
select select "CA"
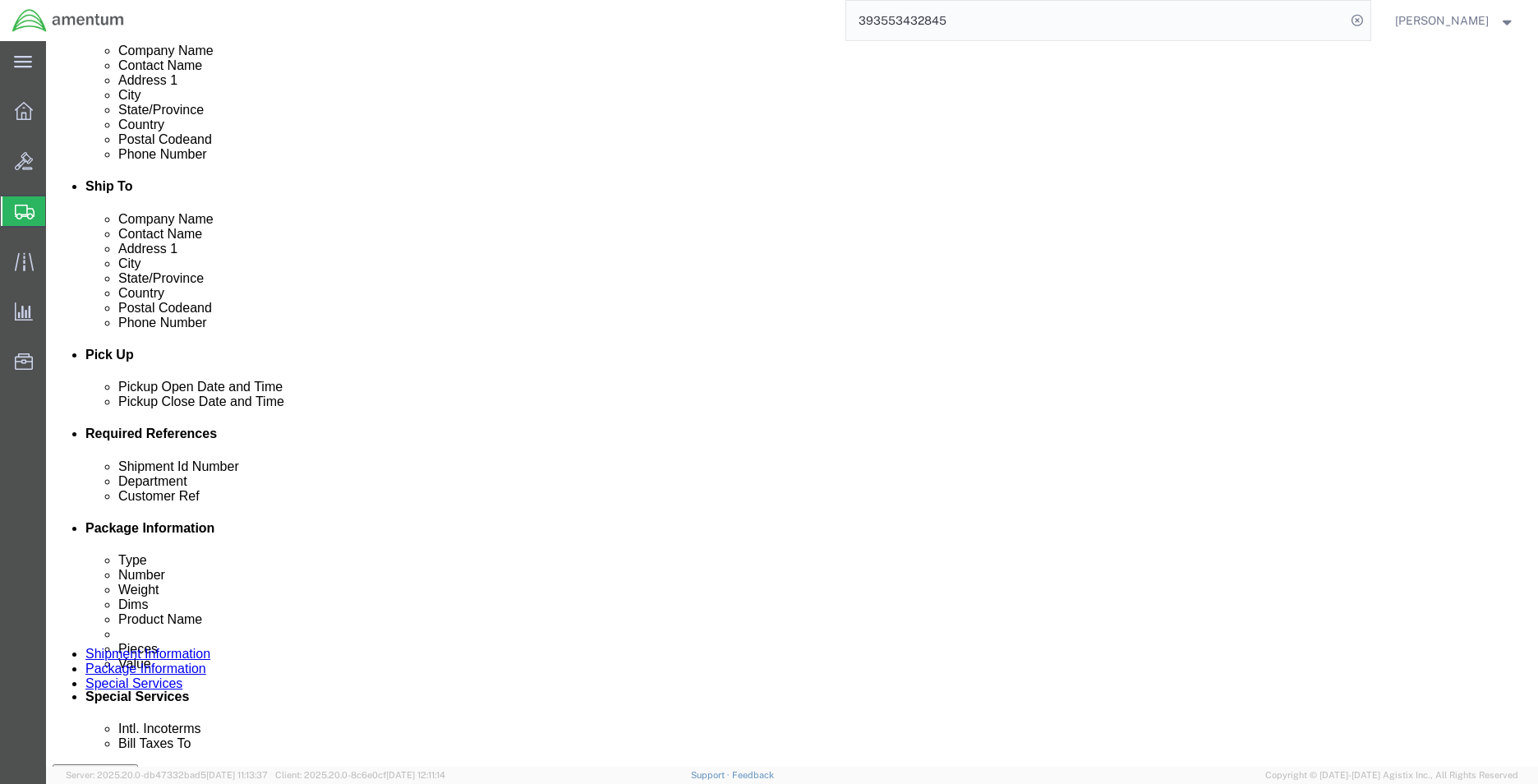
scroll to position [493, 0]
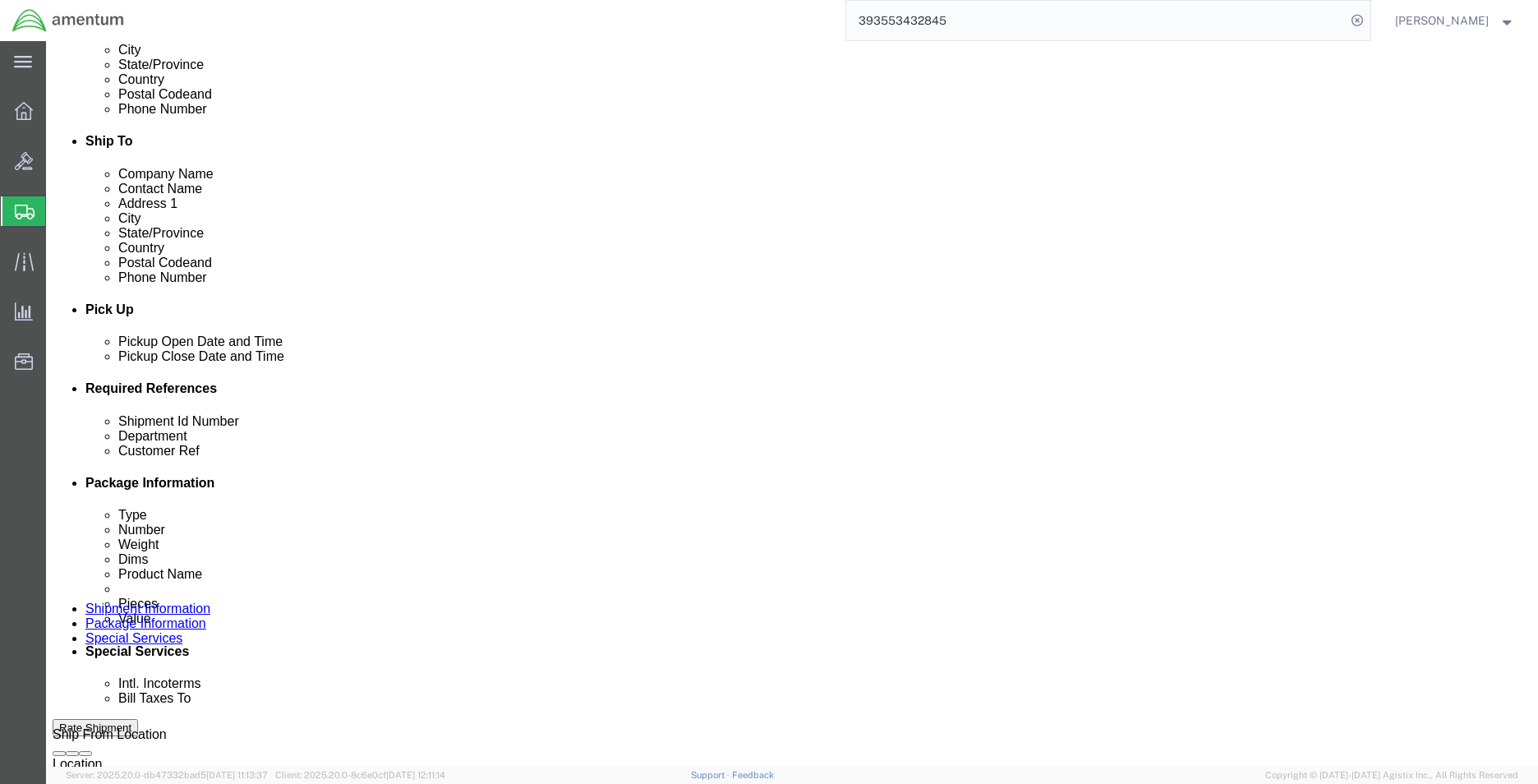
click span "57084103"
copy span "57084103"
click input "57083860"
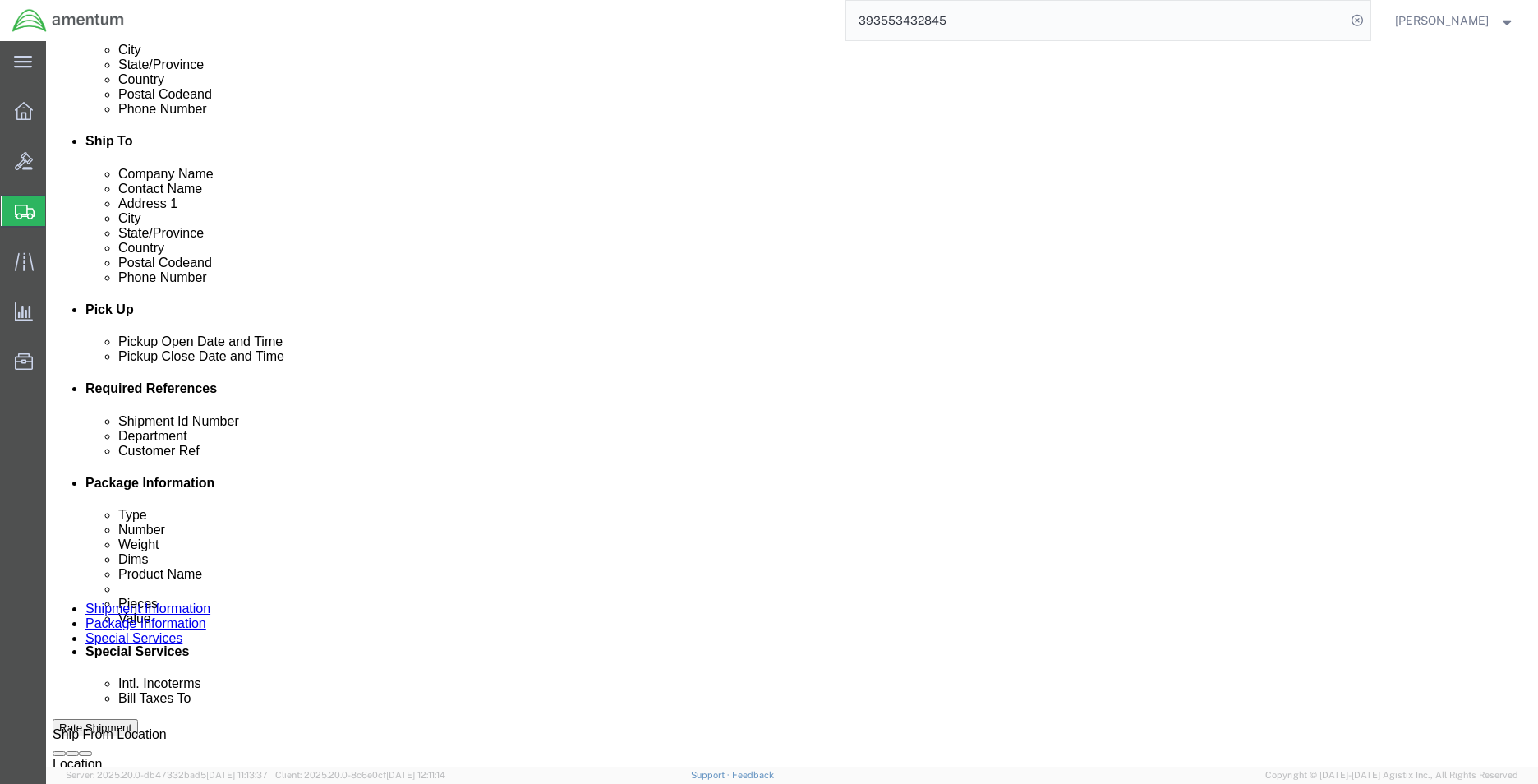
click input "57083860"
paste input "4103"
type input "57084103"
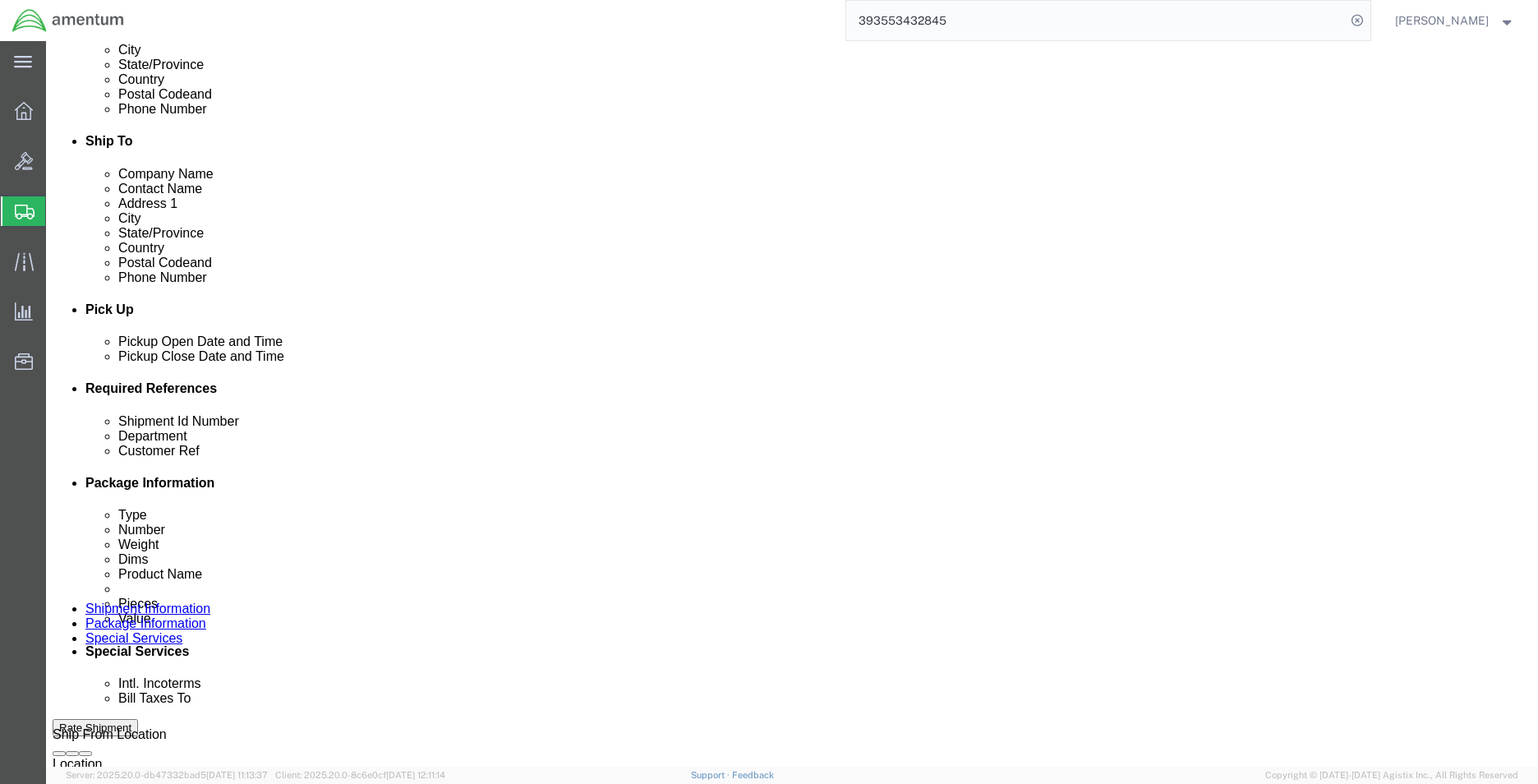
click div "Shipment Id Number 57084103 Select Account Type Activity ID Airline Appointment…"
click input "519-010809"
click input "519-010815,"
type input "519-010815,010818"
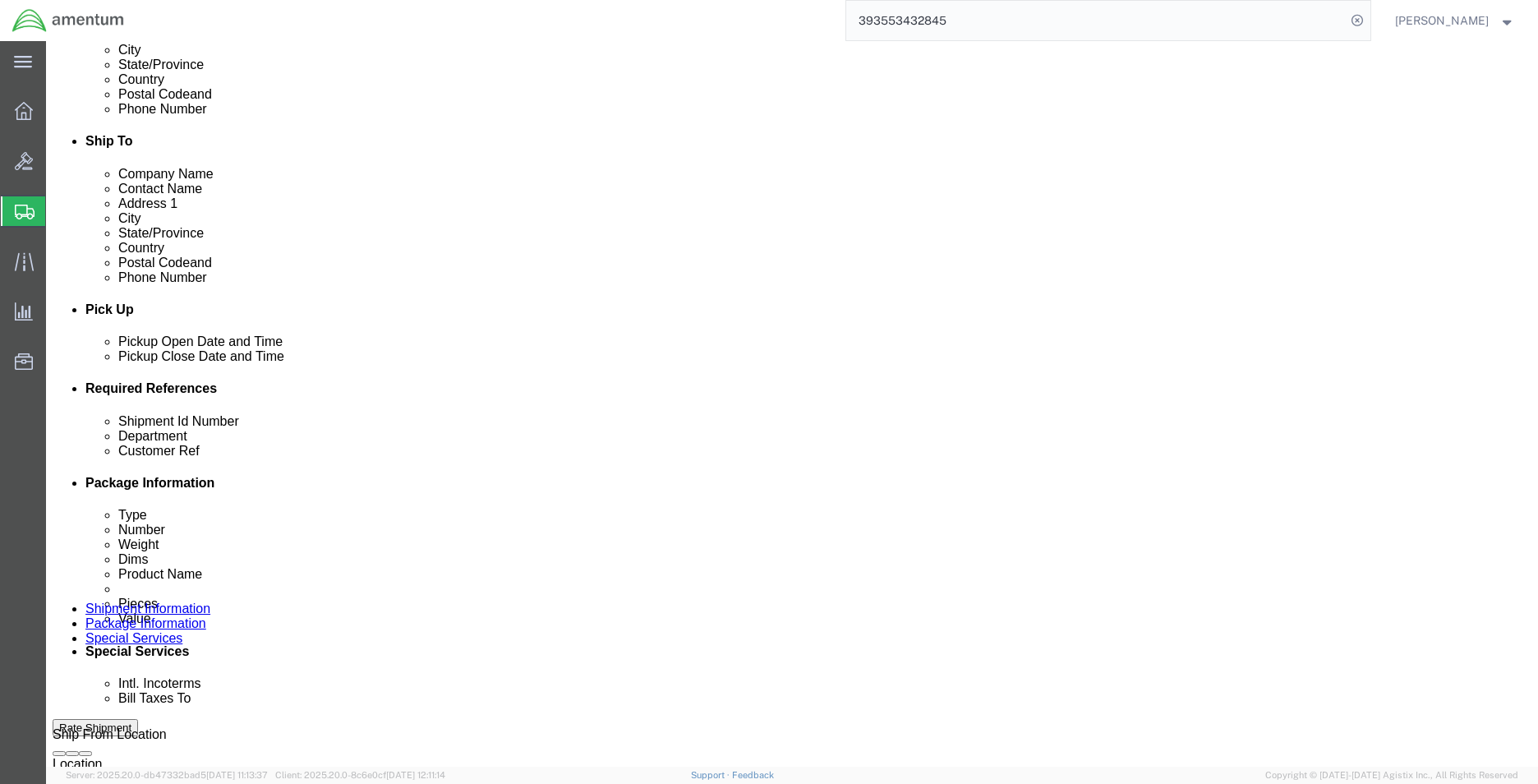
click div "Shipment Id Number 57084103 Select Account Type Activity ID Airline Appointment…"
click icon
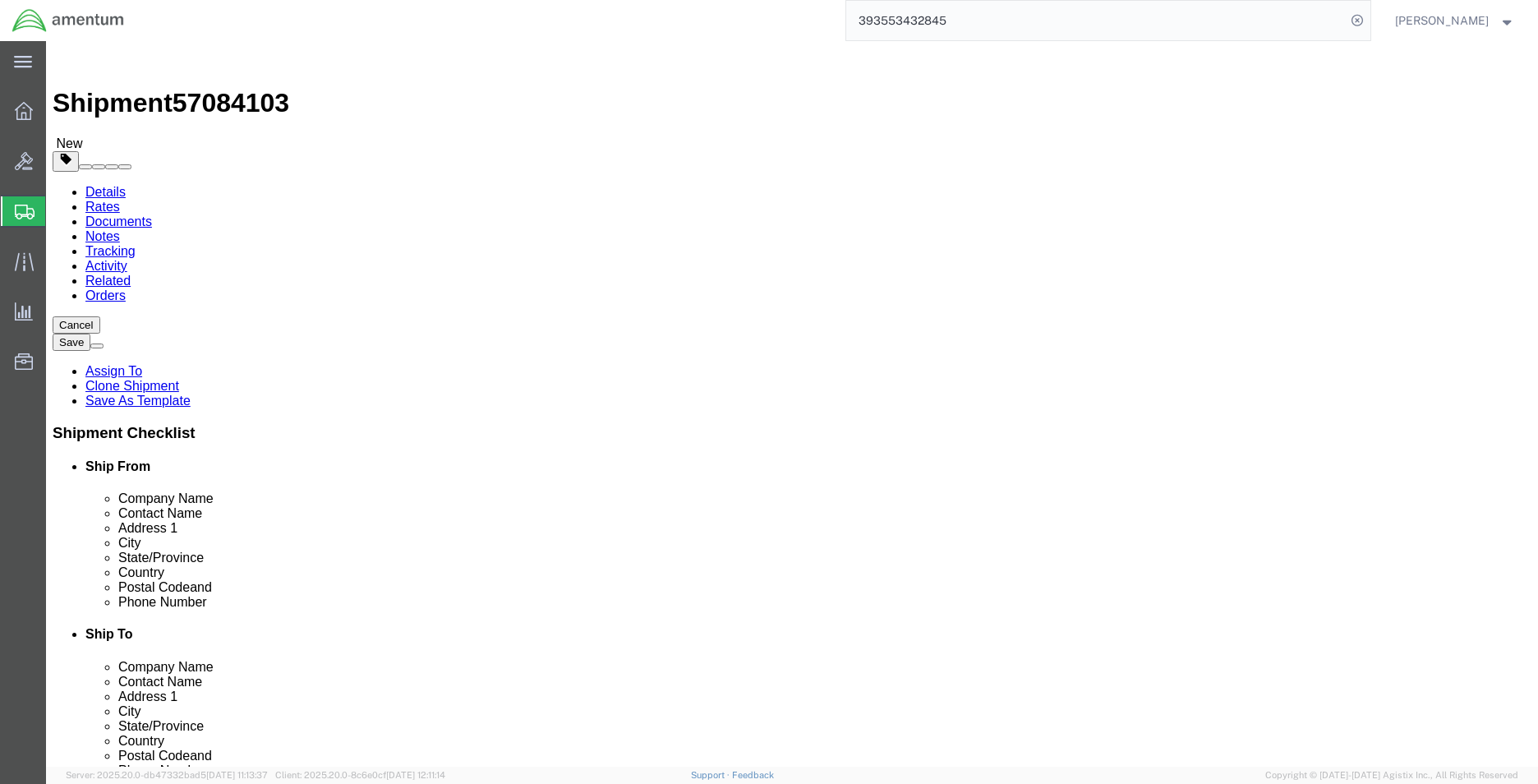
click select "Select Bale(s) Basket(s) Bolt(s) Bottle(s) Buckets Bulk Bundle(s) Can(s) Cardbo…"
select select "PAK"
click select "Select Bale(s) Basket(s) Bolt(s) Bottle(s) Buckets Bulk Bundle(s) Can(s) Cardbo…"
type input "10.25"
type input "12.75"
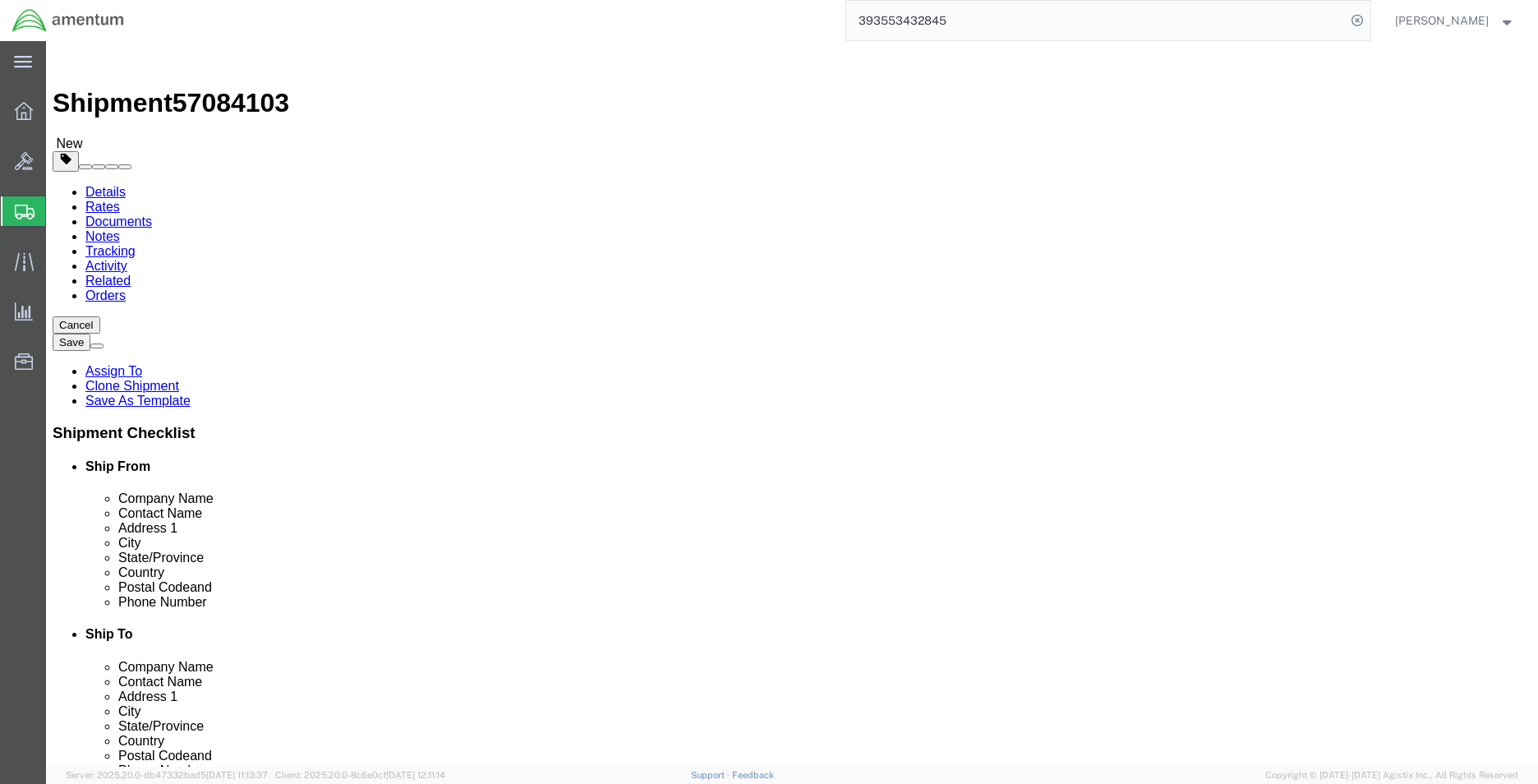
type input "1.00"
click input "1.00"
click dd "2.00 Each"
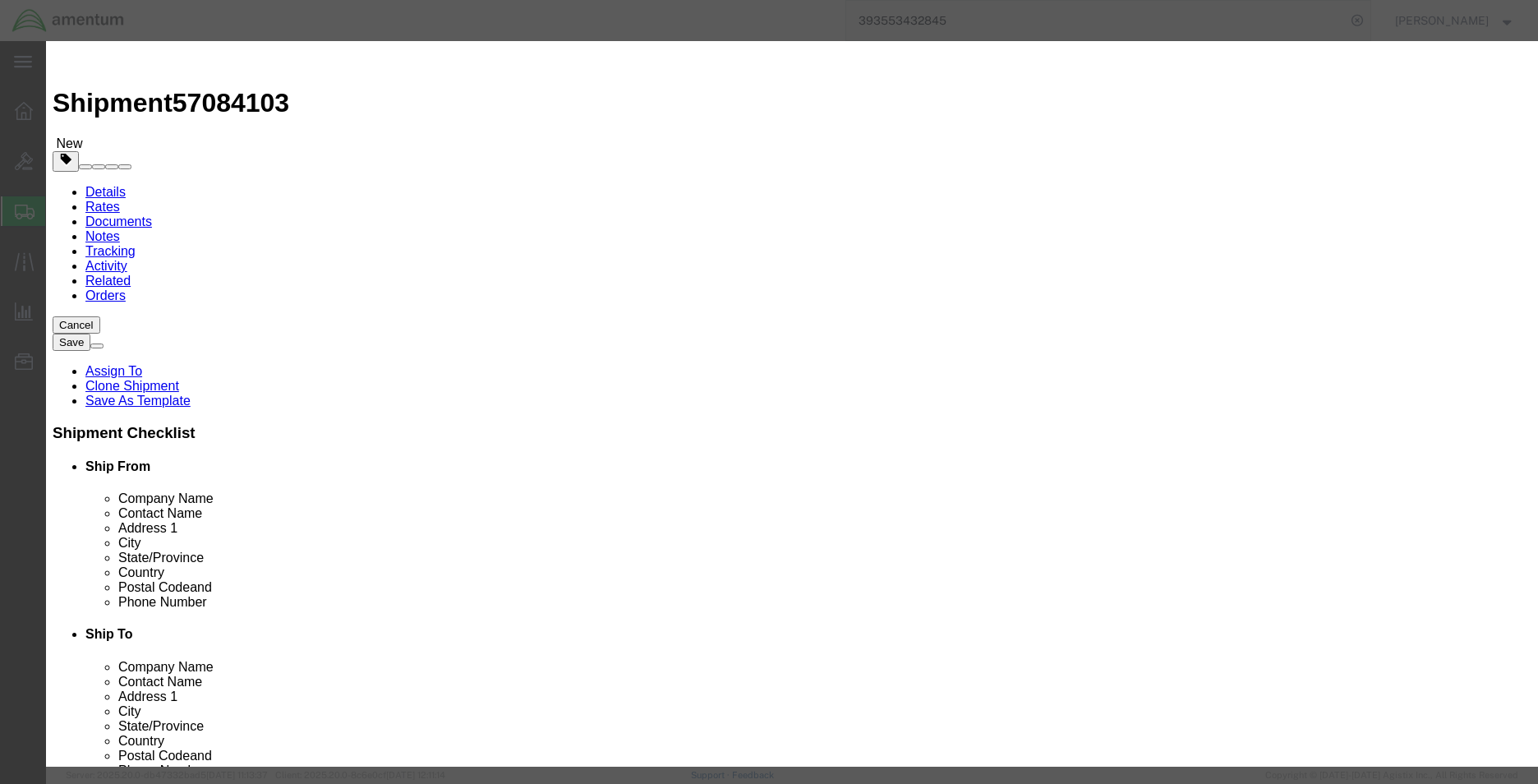
click input "ORING"
click input "gasket"
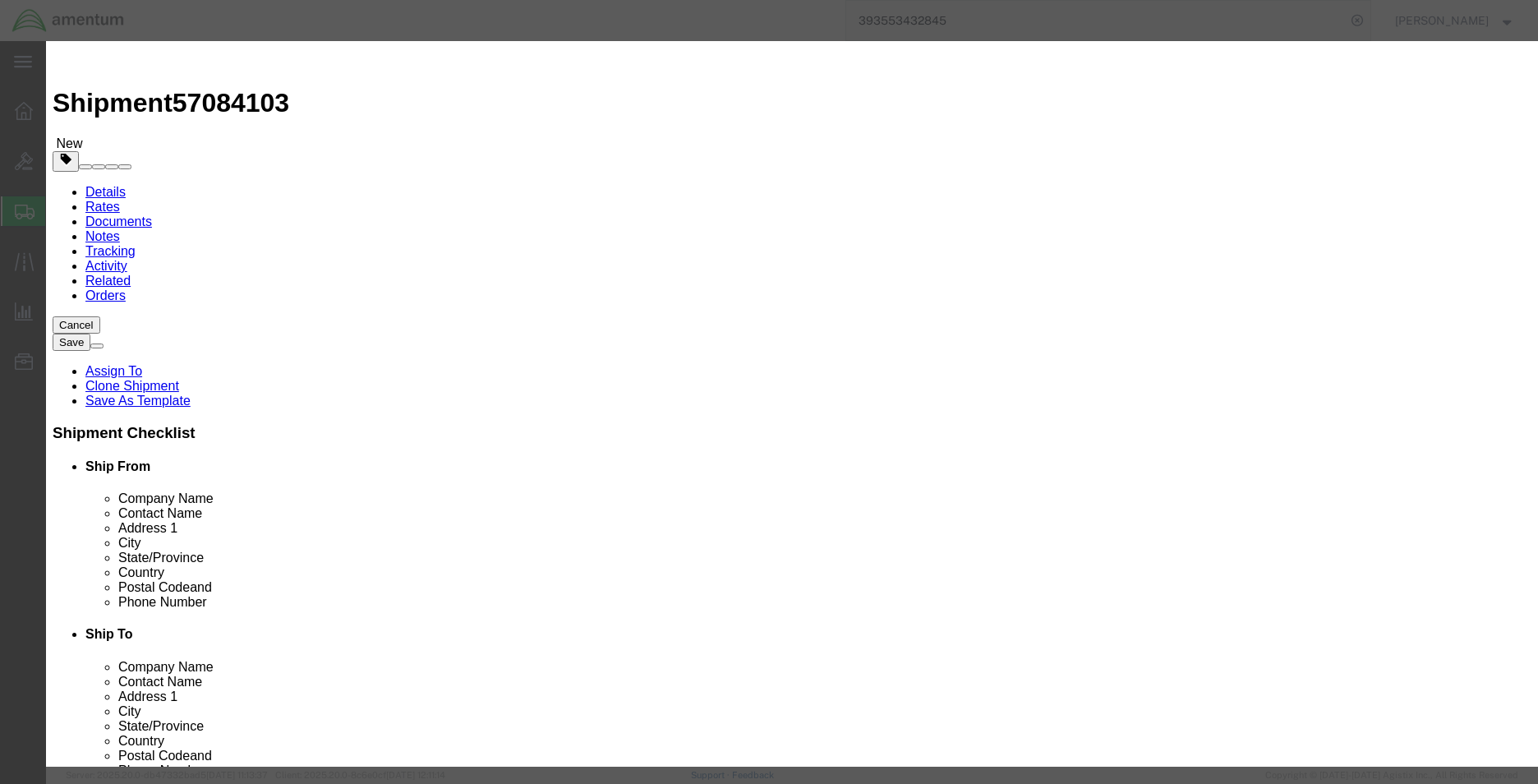
click input "gasket"
type input "g"
type input "GASKET"
click input "2.00"
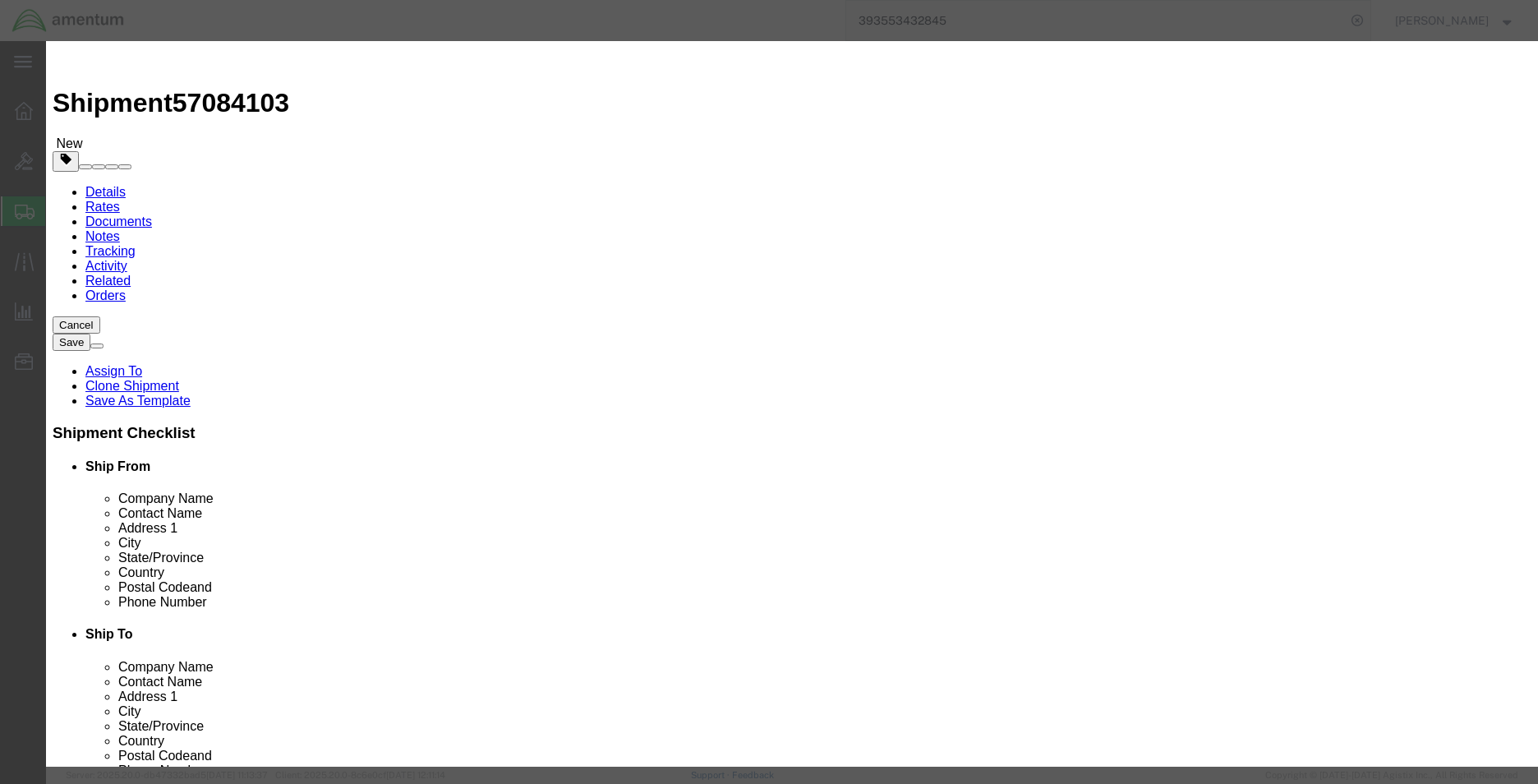
type input "6.00"
type input "3"
click input "3"
click div "Product Name GASKET gasket Pieces 6.00 Select Bag Barrels 100Board Feet Bottle …"
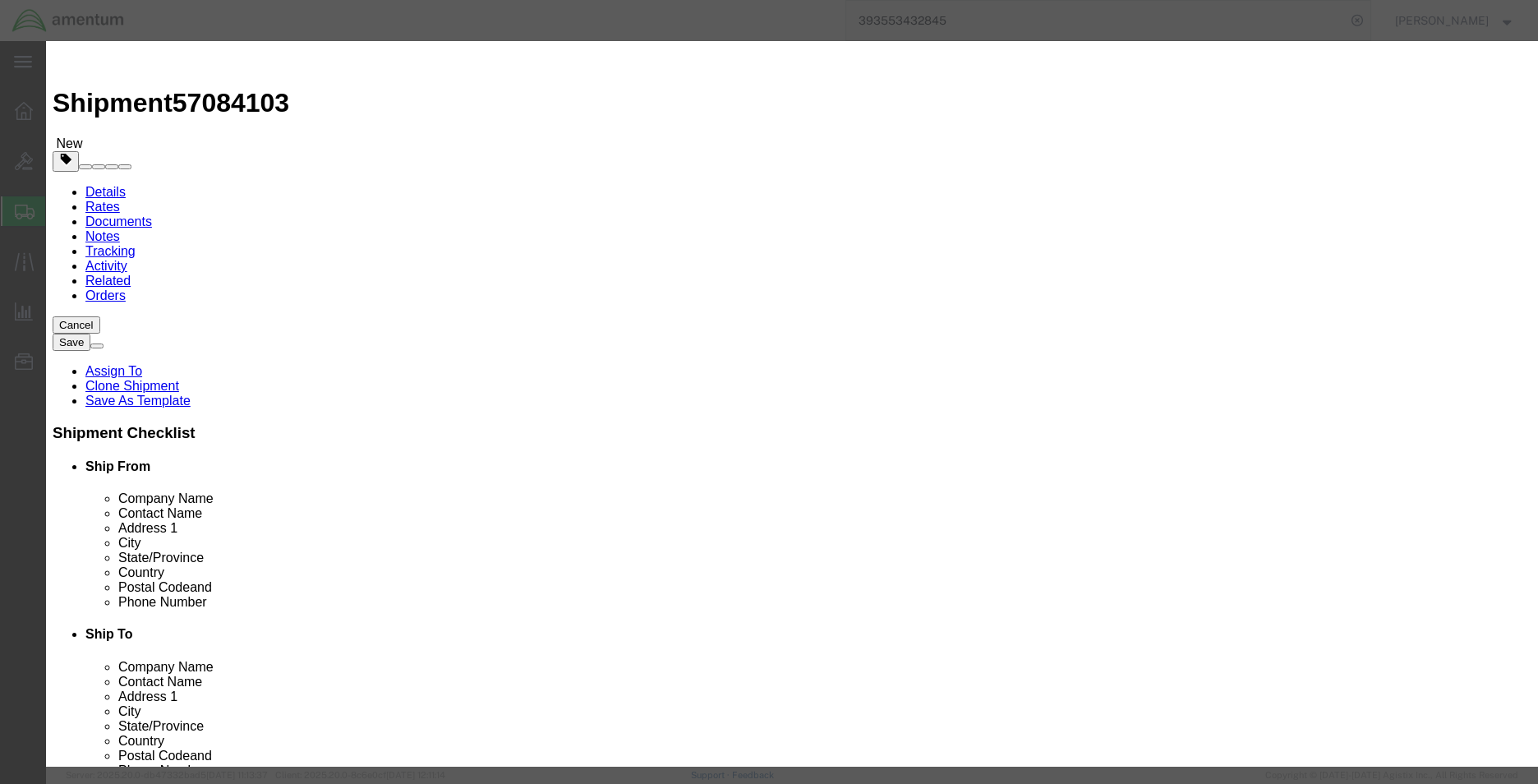
click button "Save & Close"
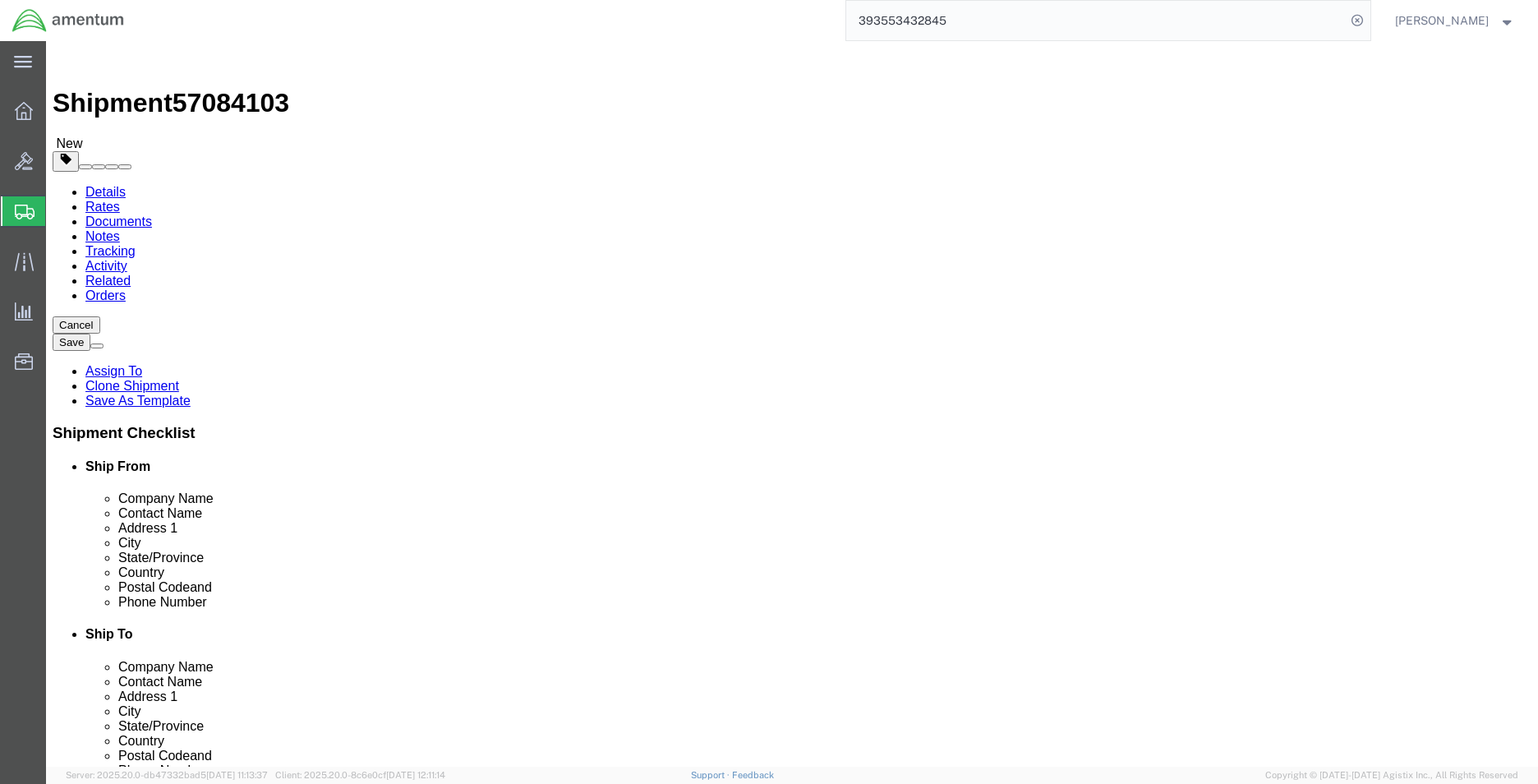
click link "Shipment Information"
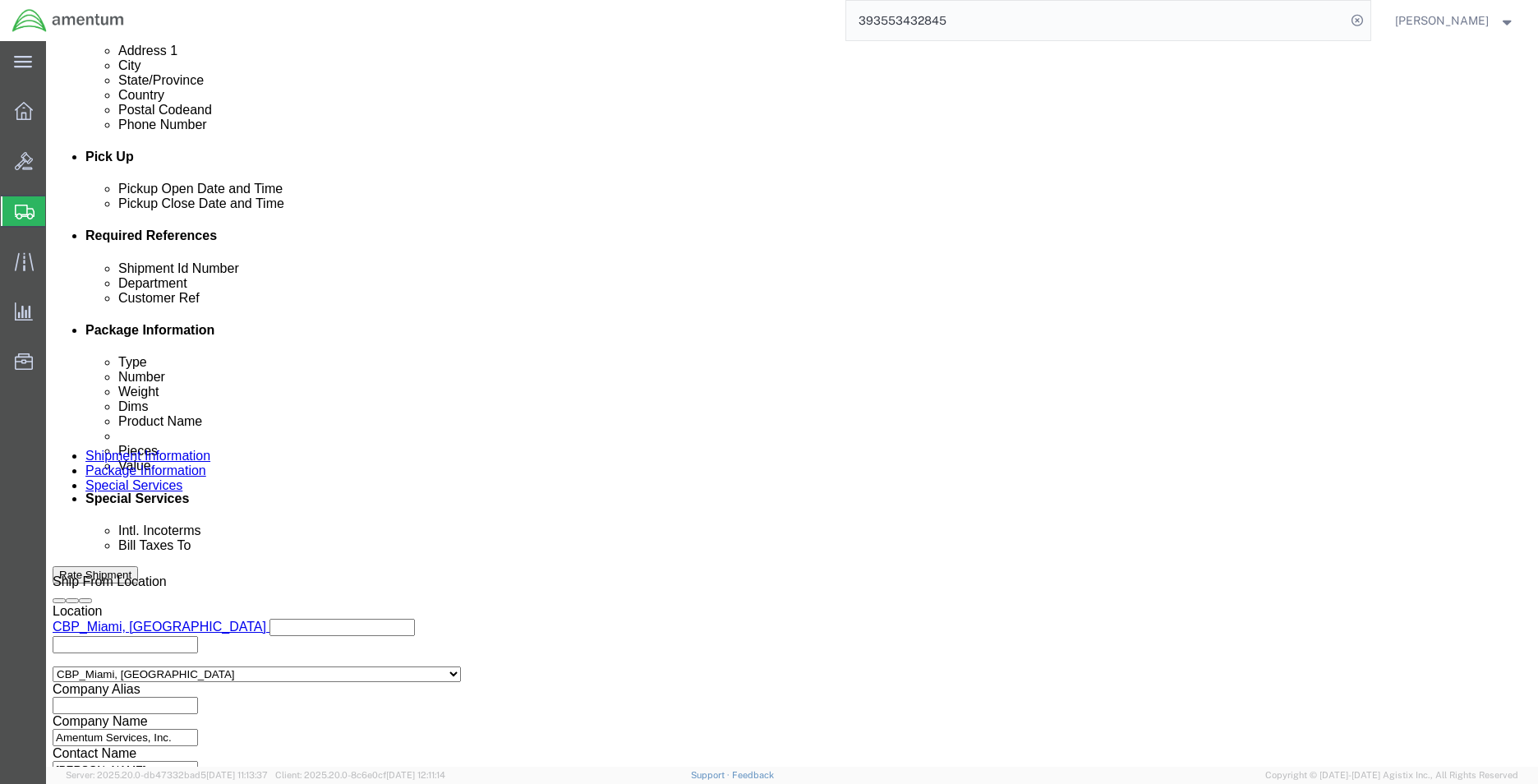
scroll to position [716, 0]
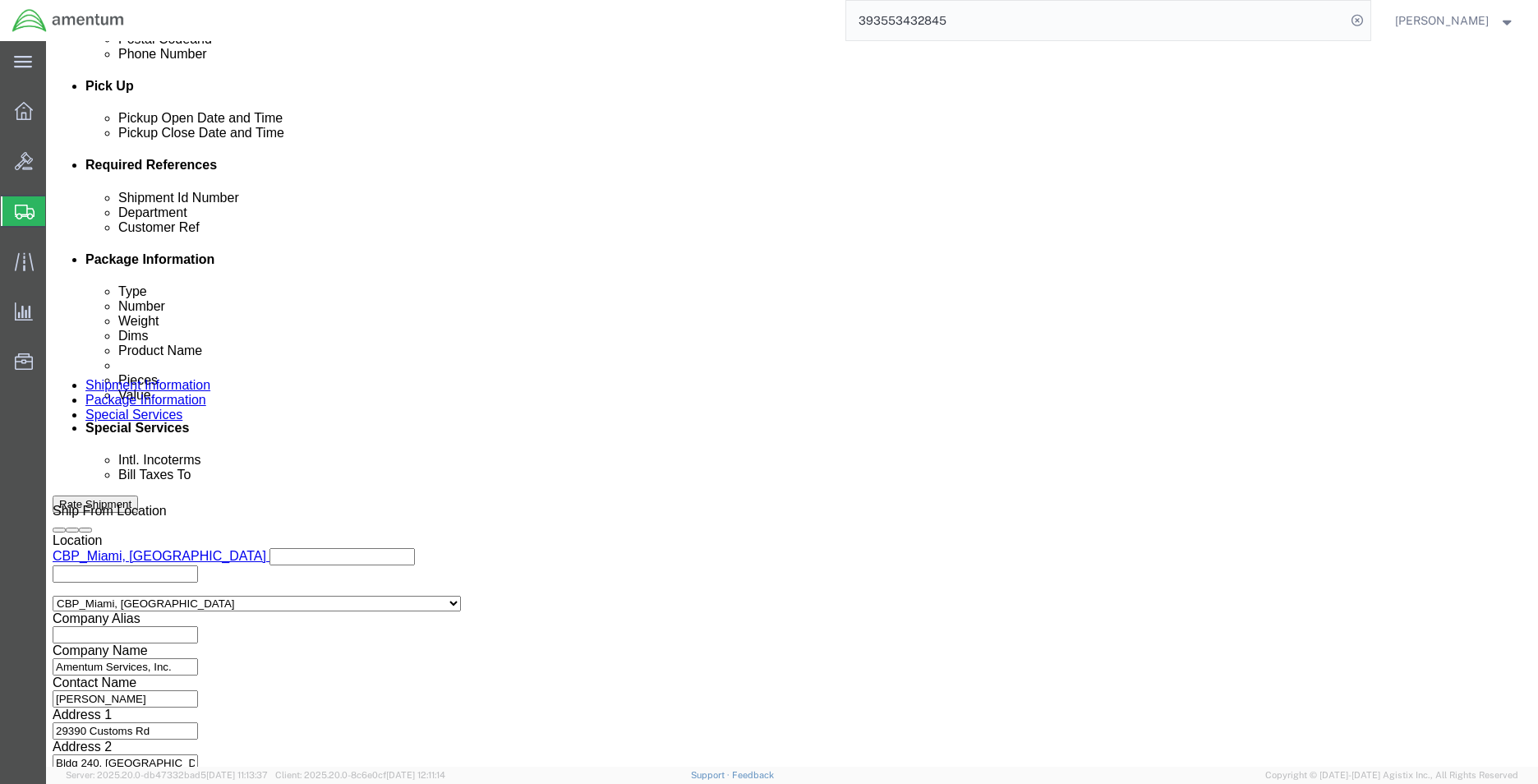
click link "Package Information"
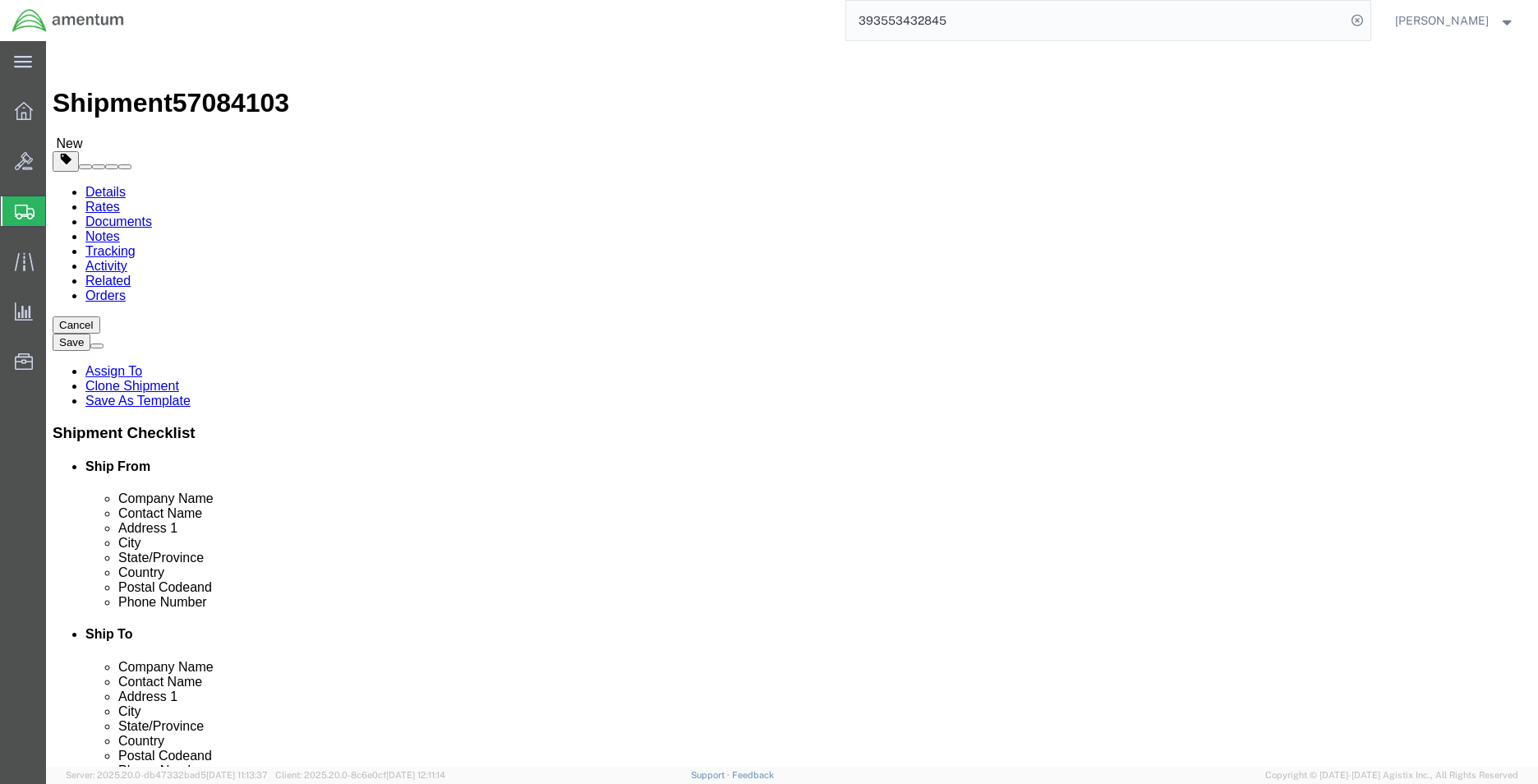
click div "Package Content # 1 1 x PAK Package Type Select Bale(s) Basket(s) Bolt(s) Bottl…"
click dd "6.00 Each"
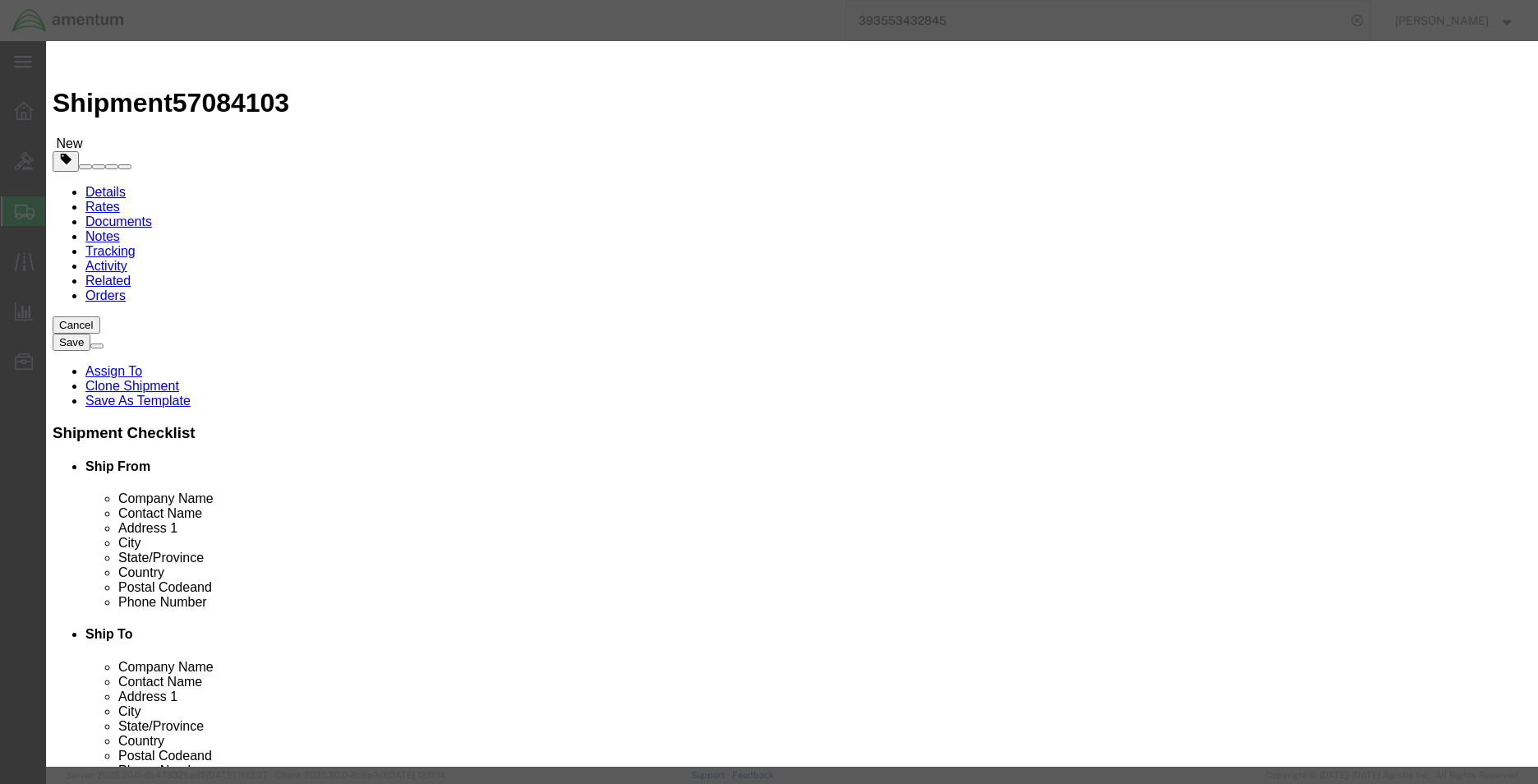
click input "3.00"
type input "90"
click button "Save & Close"
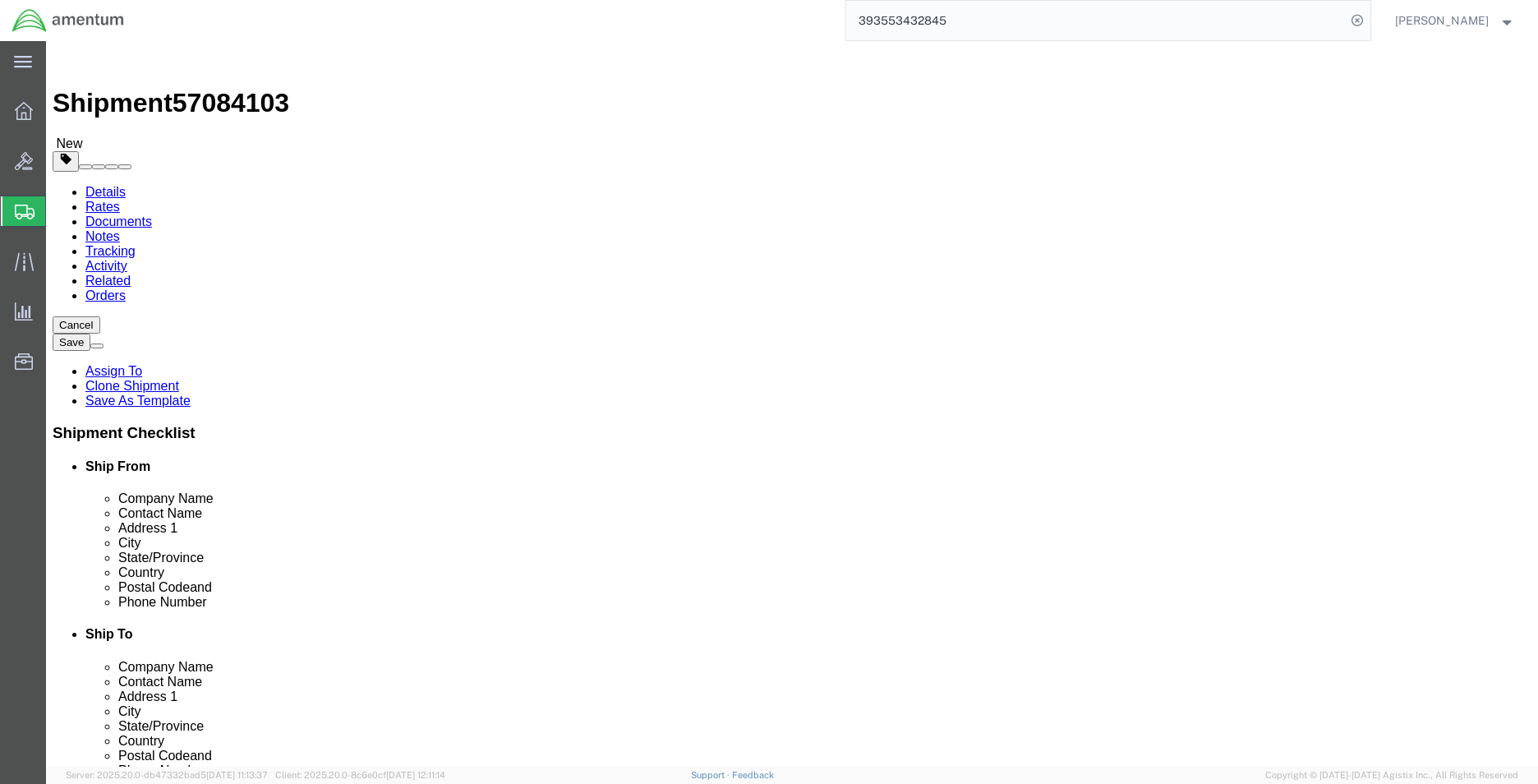
click div "Package Content # 1 1 x PAK Package Type Select Bale(s) Basket(s) Bolt(s) Bottl…"
click icon
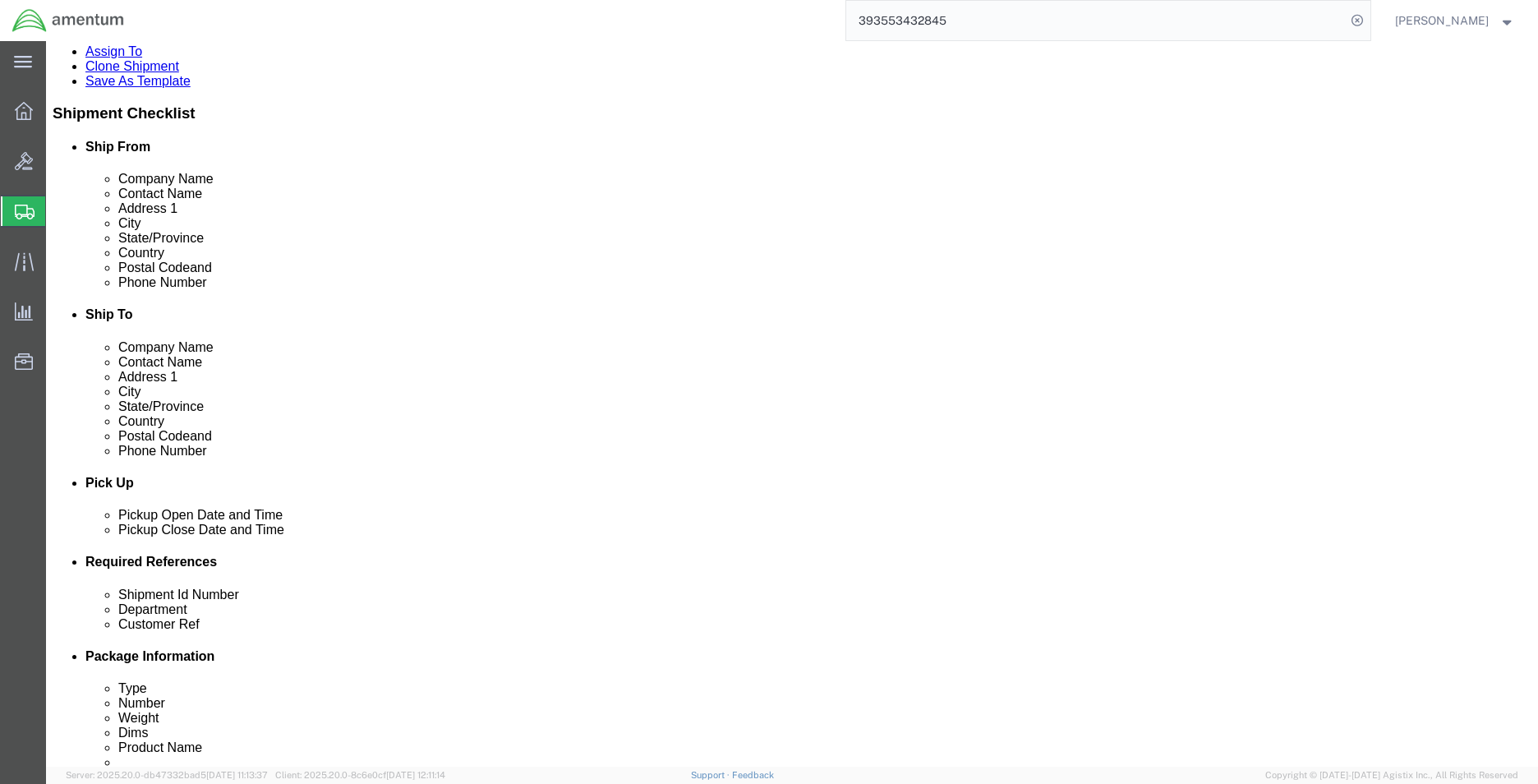
scroll to position [716, 0]
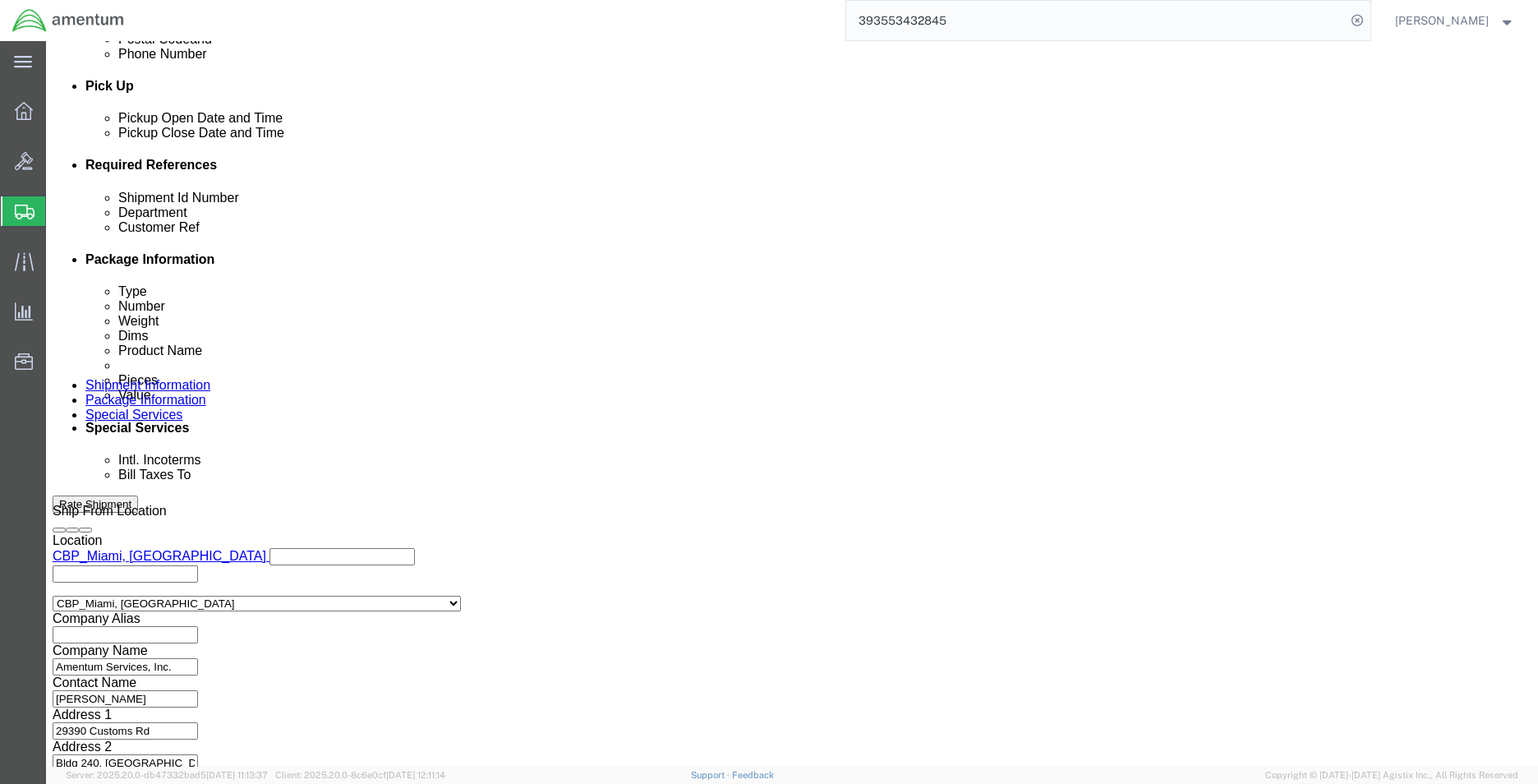
click button "Rate Shipment"
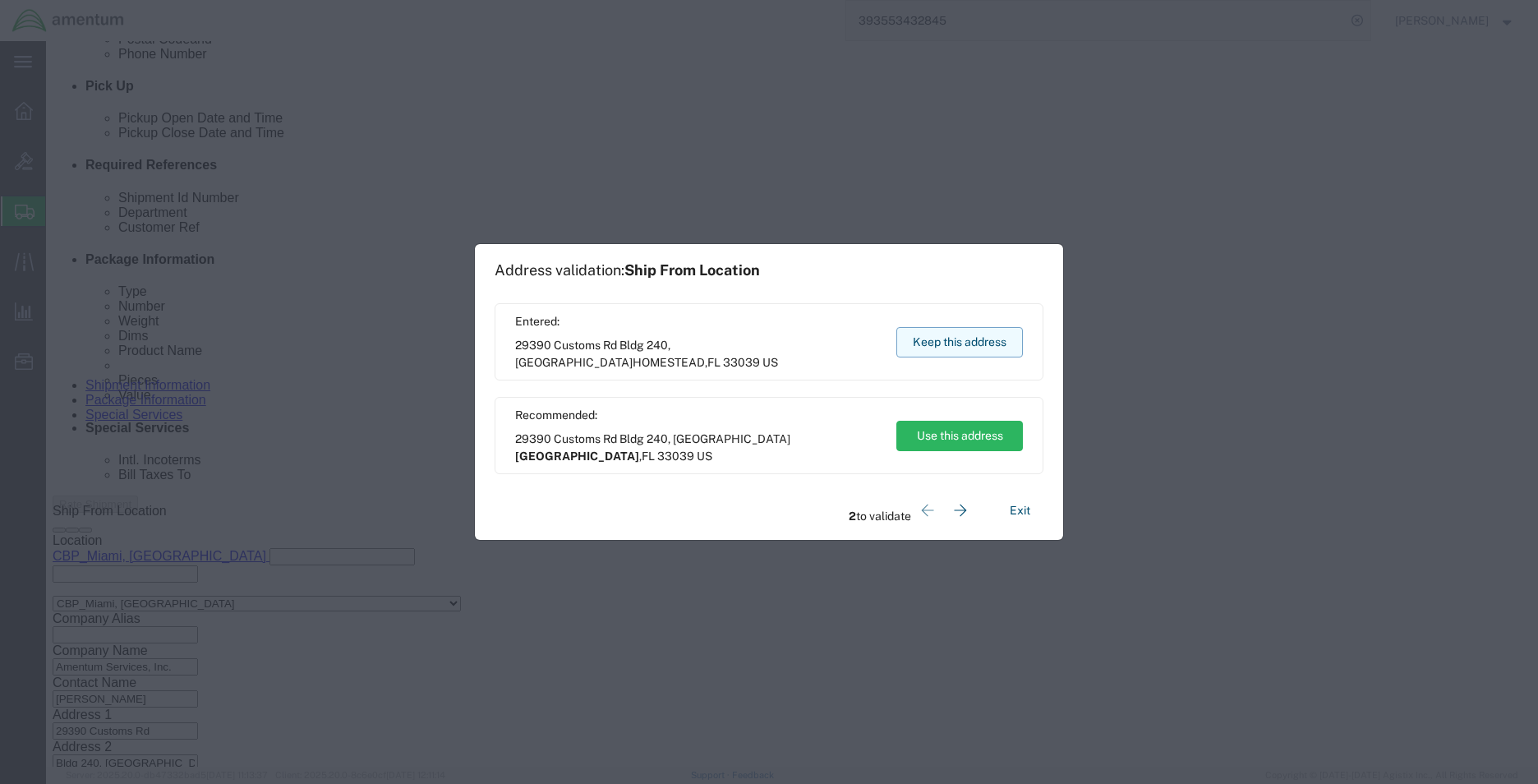
click at [954, 345] on button "Keep this address" at bounding box center [960, 342] width 126 height 31
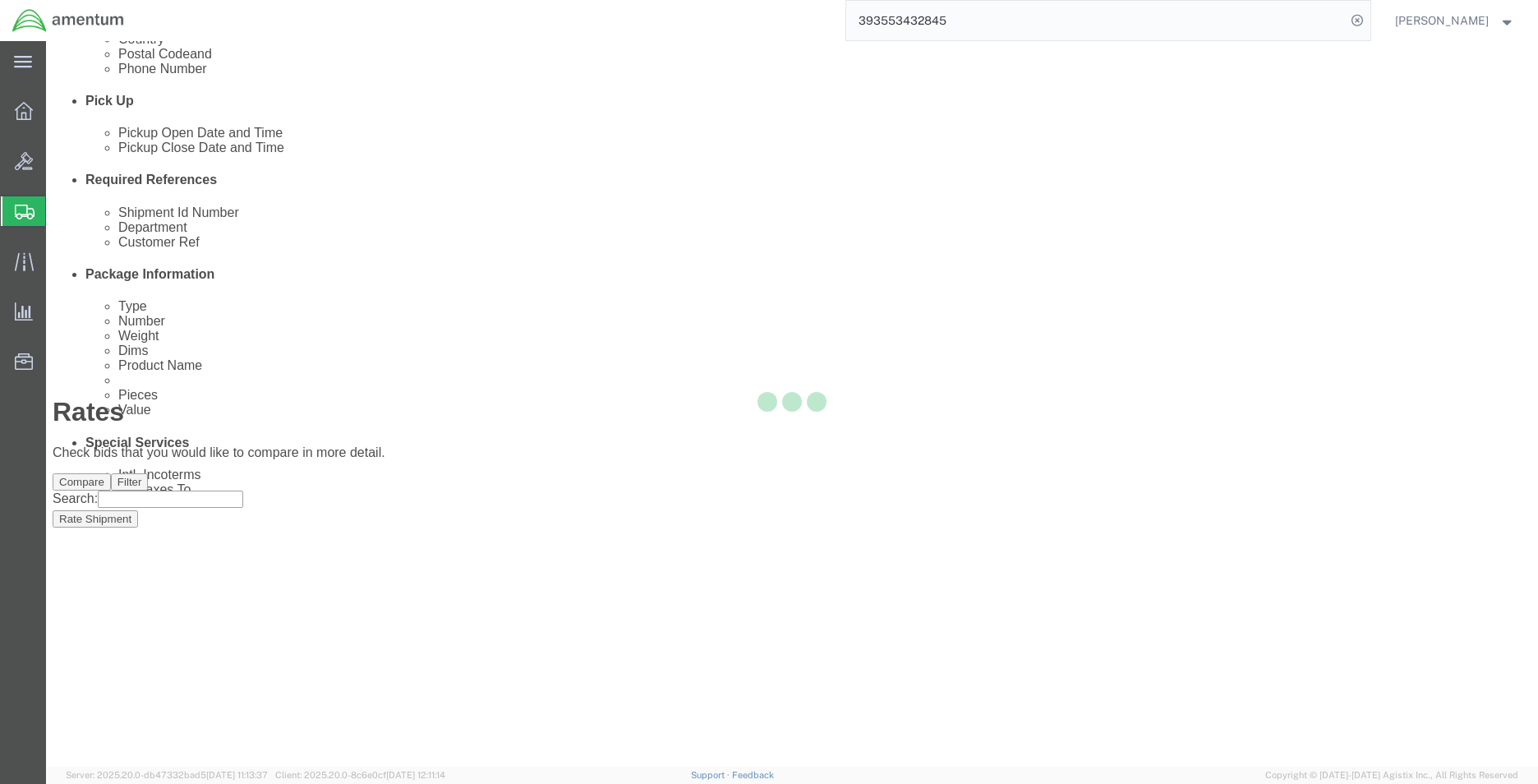
scroll to position [0, 0]
